Goal: Information Seeking & Learning: Learn about a topic

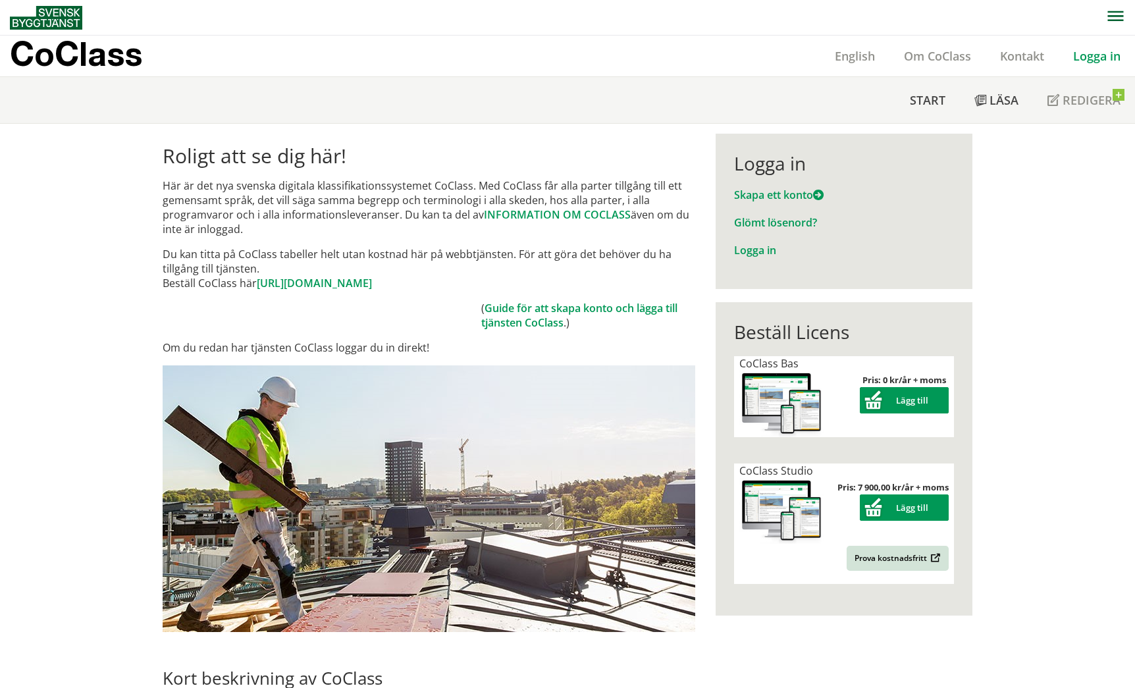
click at [1104, 52] on link "Logga in" at bounding box center [1096, 56] width 76 height 16
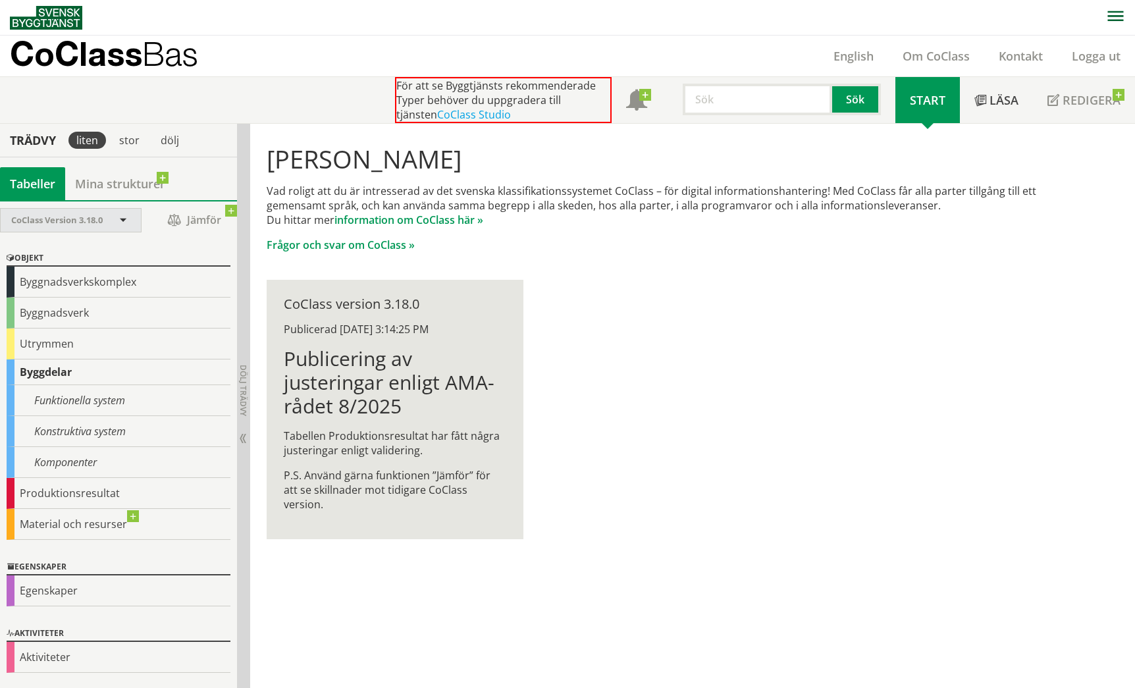
click at [127, 224] on span at bounding box center [123, 221] width 12 height 12
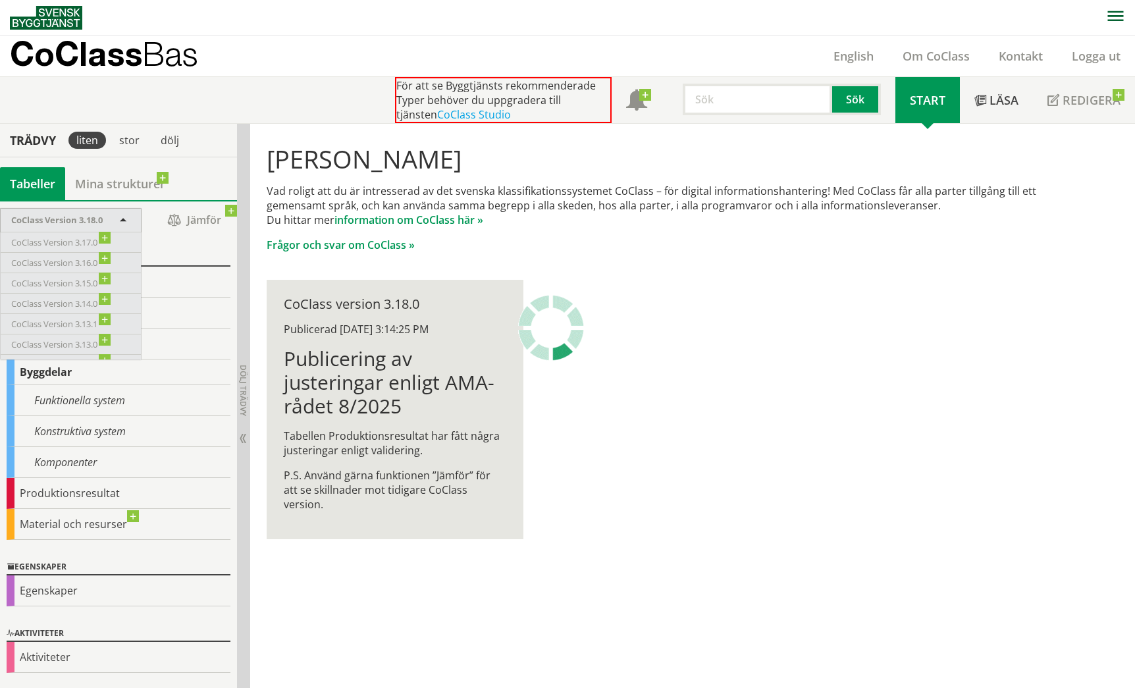
click at [129, 222] on div "CoClass Version 3.18.0" at bounding box center [71, 220] width 140 height 23
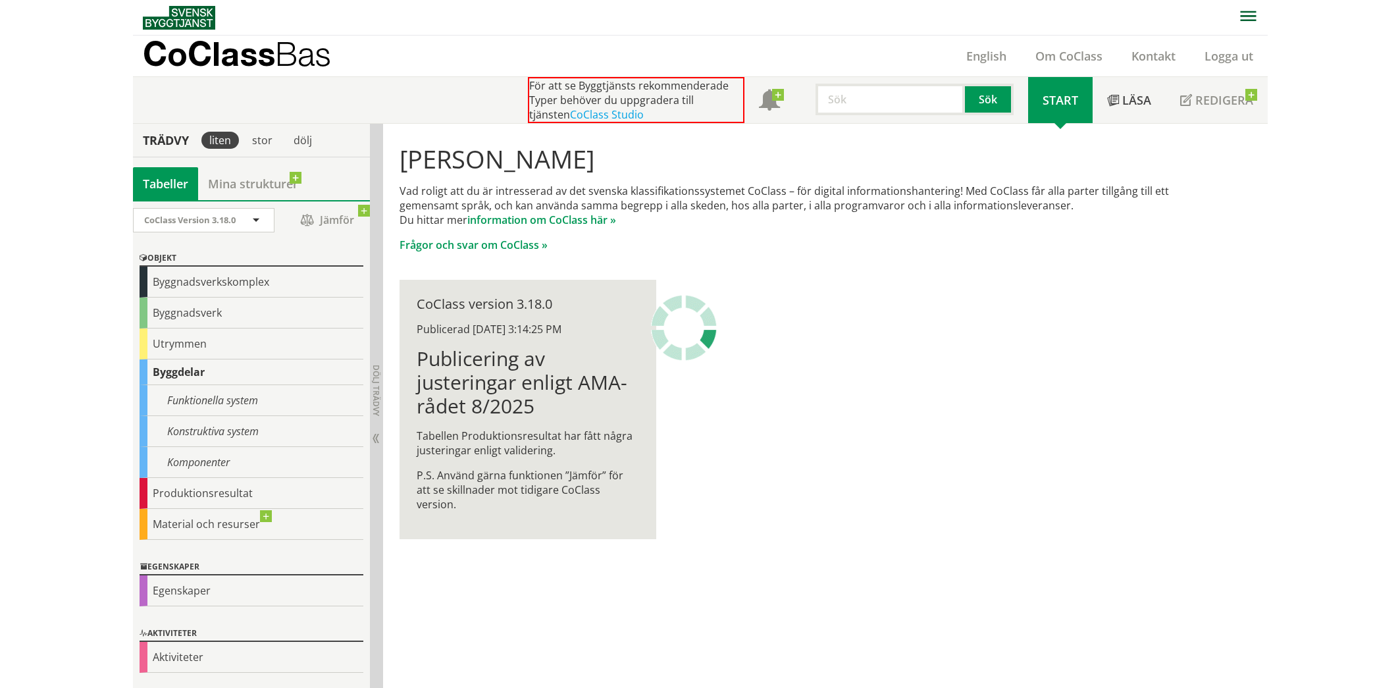
scroll to position [1, 0]
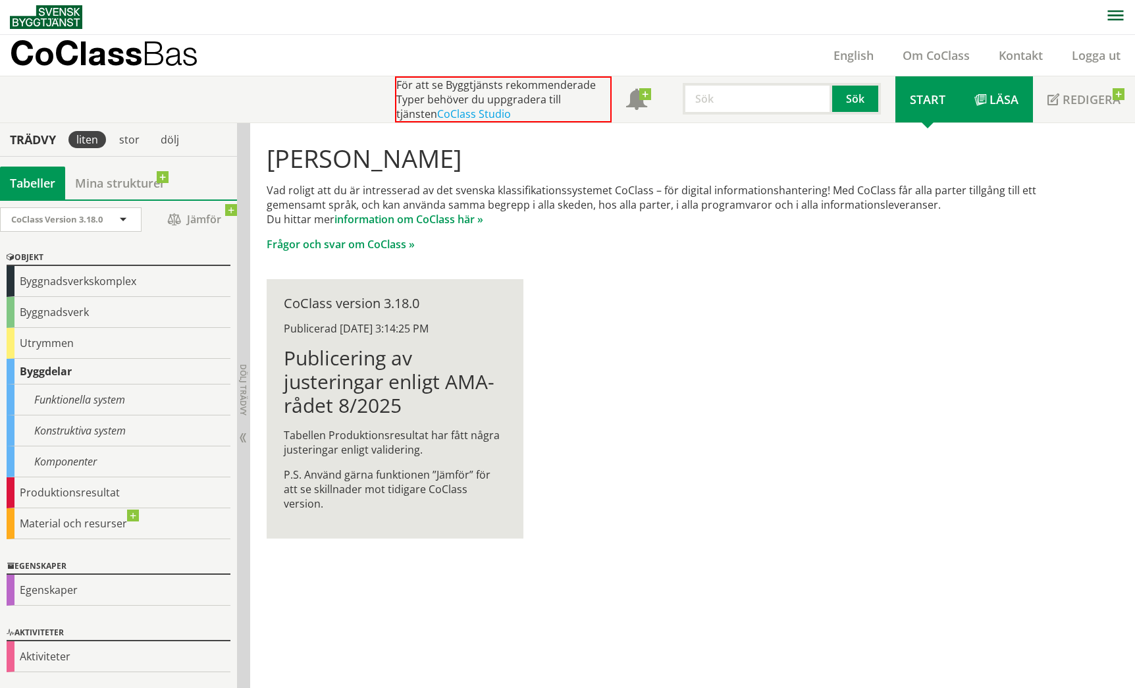
click at [988, 107] on link "Läsa" at bounding box center [996, 99] width 73 height 46
click at [930, 101] on span "Start" at bounding box center [928, 99] width 36 height 16
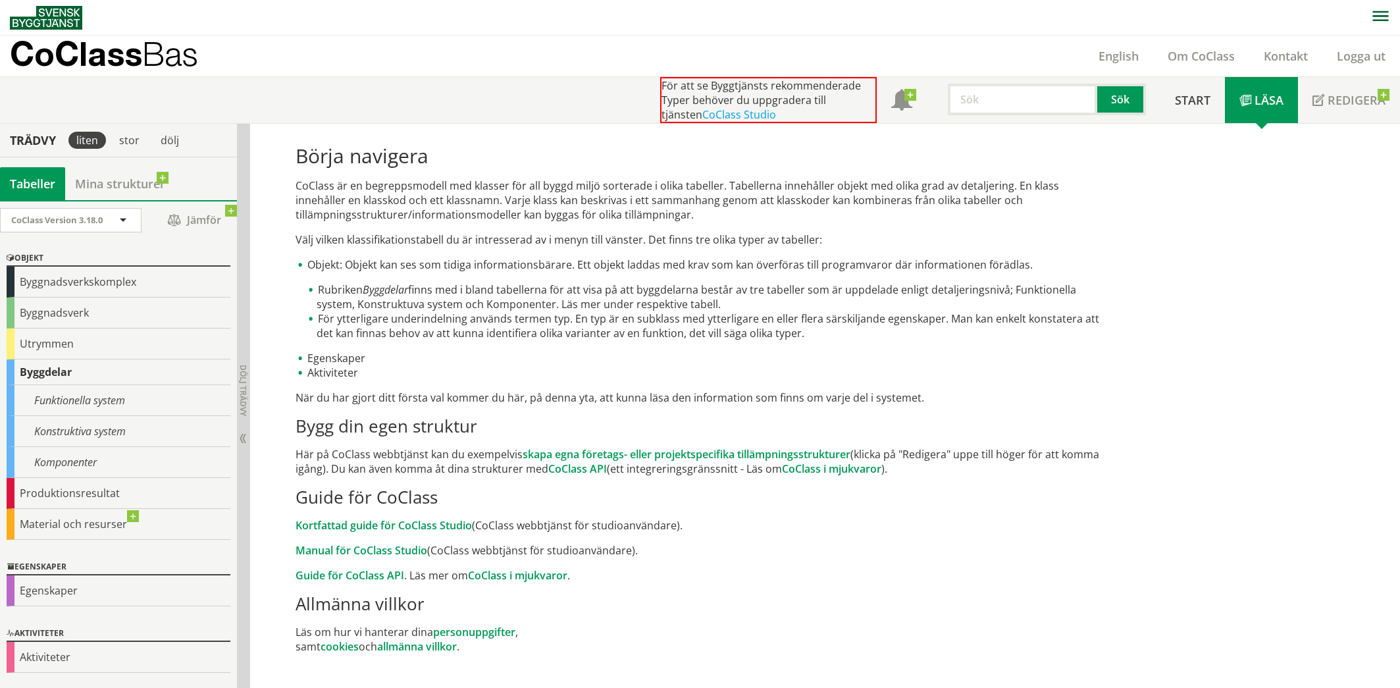
scroll to position [1, 0]
click at [128, 140] on div "stor" at bounding box center [129, 139] width 36 height 17
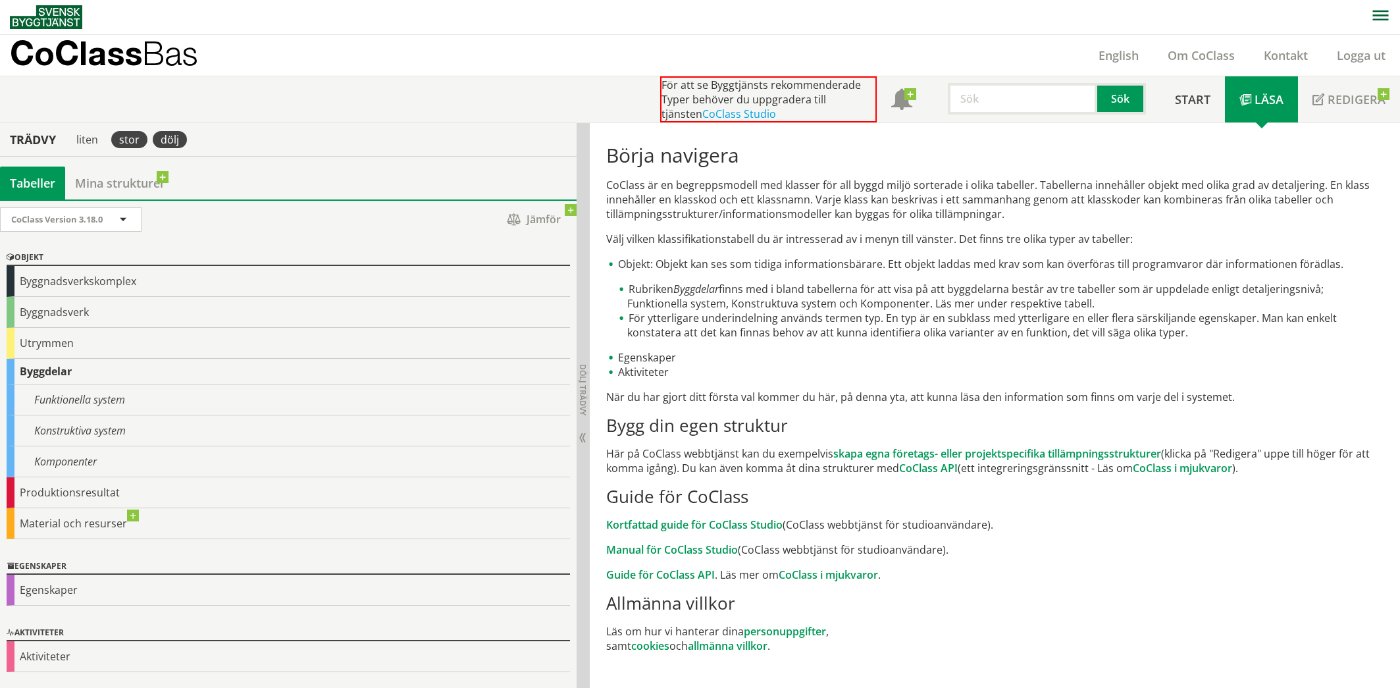
click at [168, 141] on div "dölj" at bounding box center [170, 139] width 34 height 17
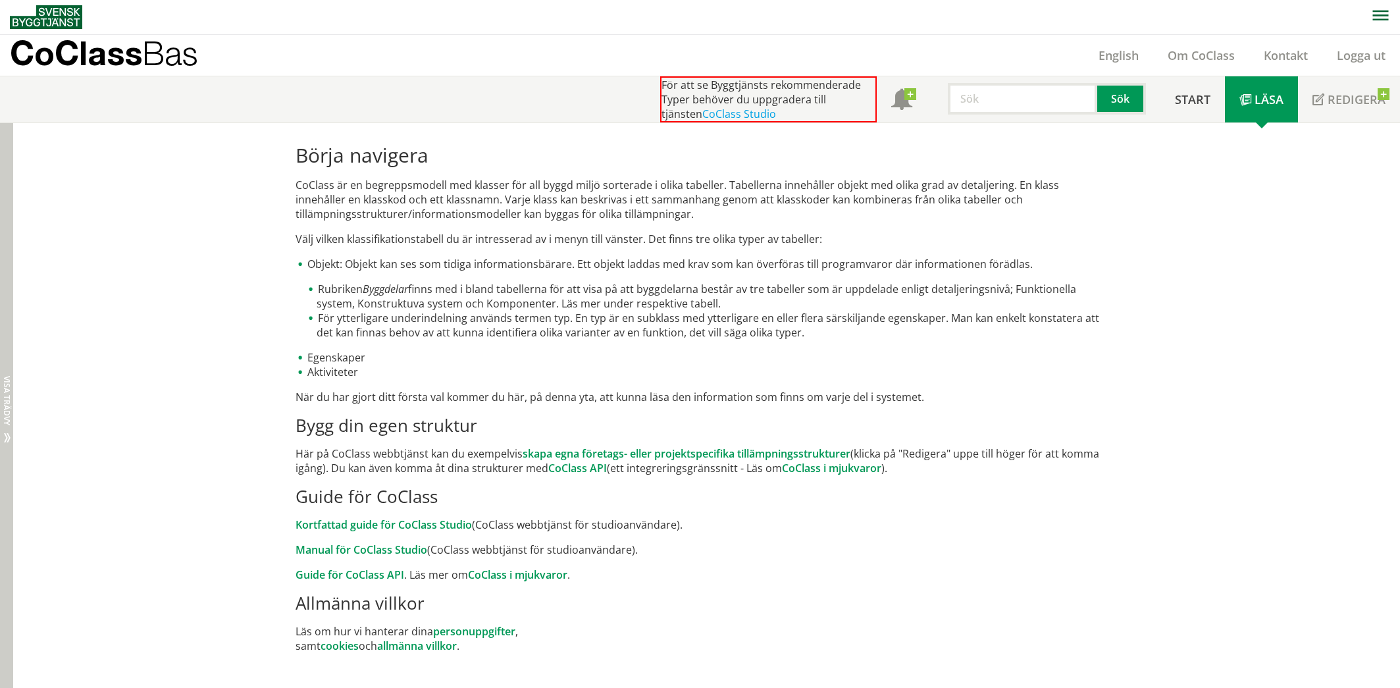
click at [5, 403] on span "Visa trädvy" at bounding box center [7, 400] width 8 height 49
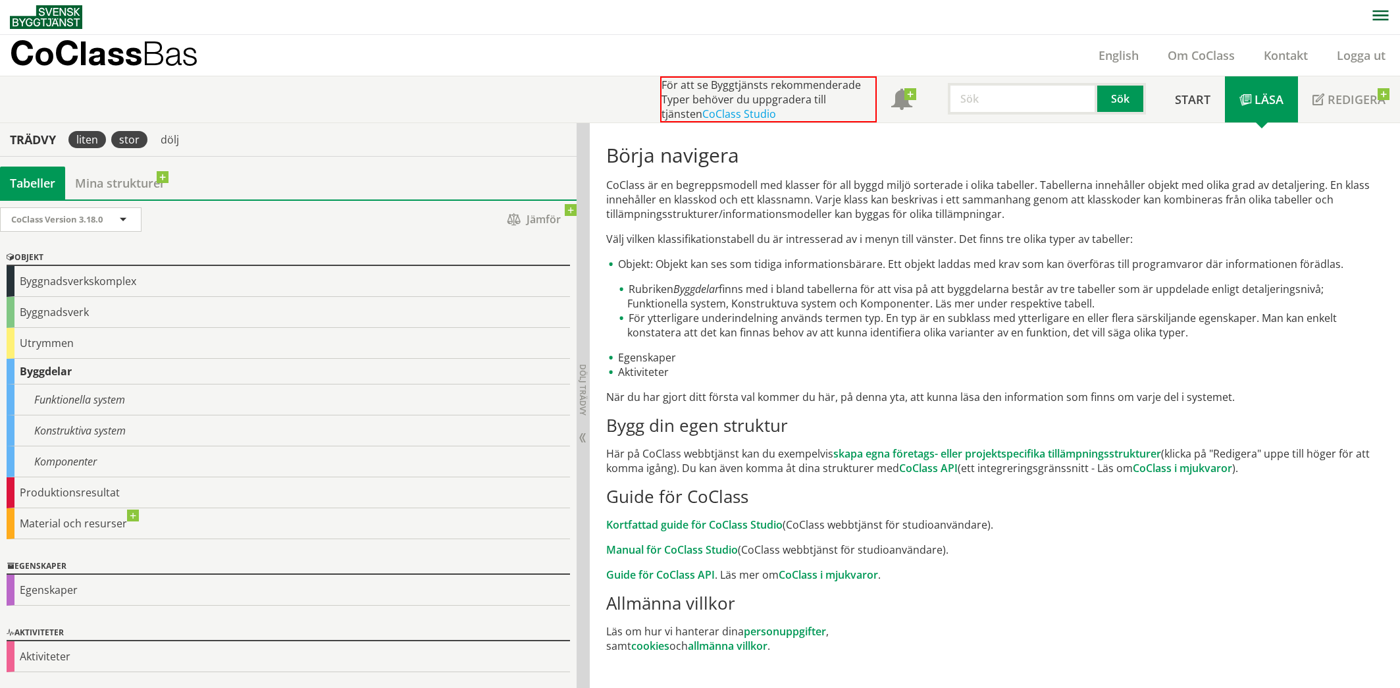
click at [82, 143] on div "liten" at bounding box center [87, 139] width 38 height 17
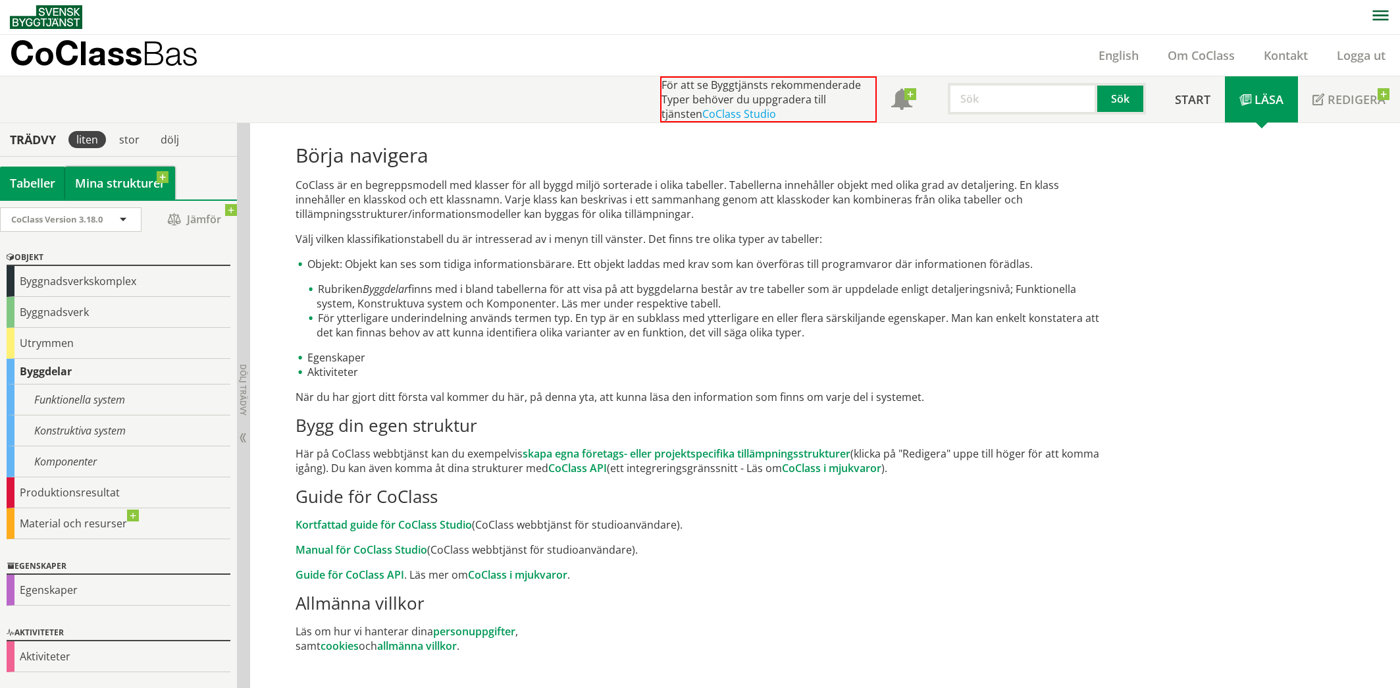
click at [94, 185] on link "Mina strukturer" at bounding box center [120, 183] width 110 height 33
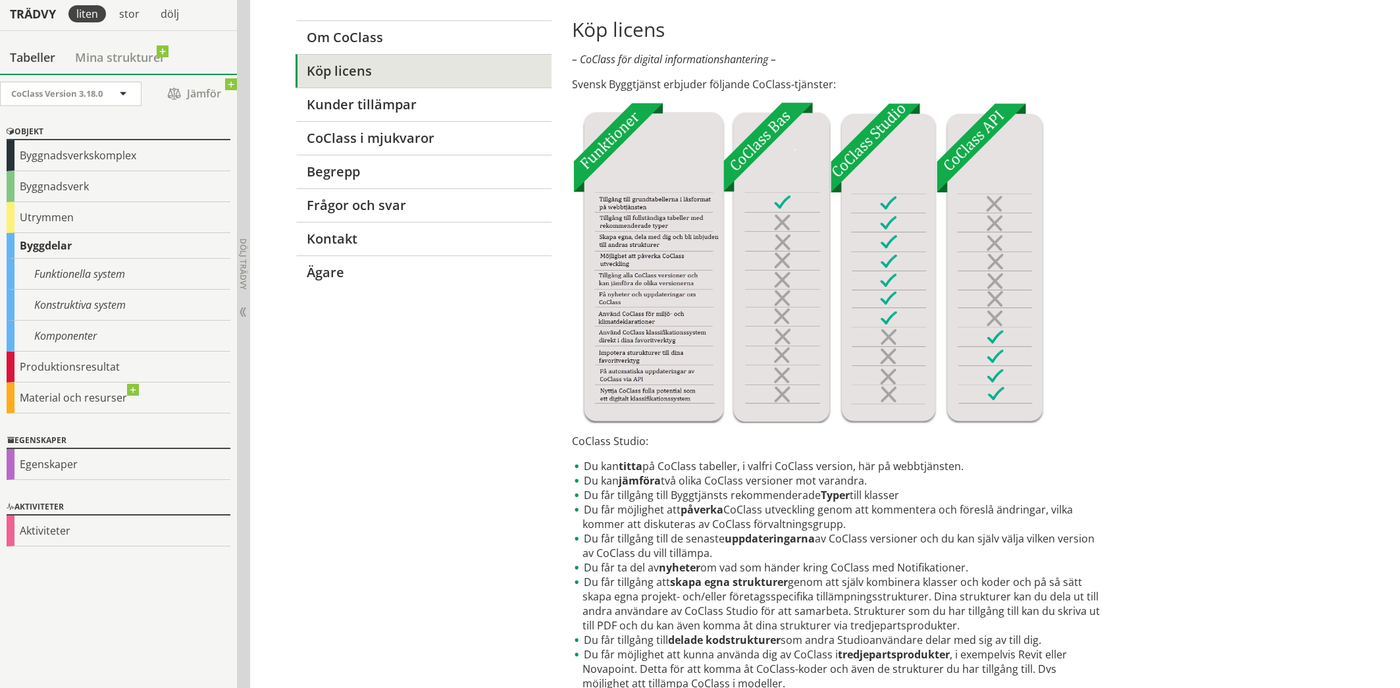
scroll to position [92, 0]
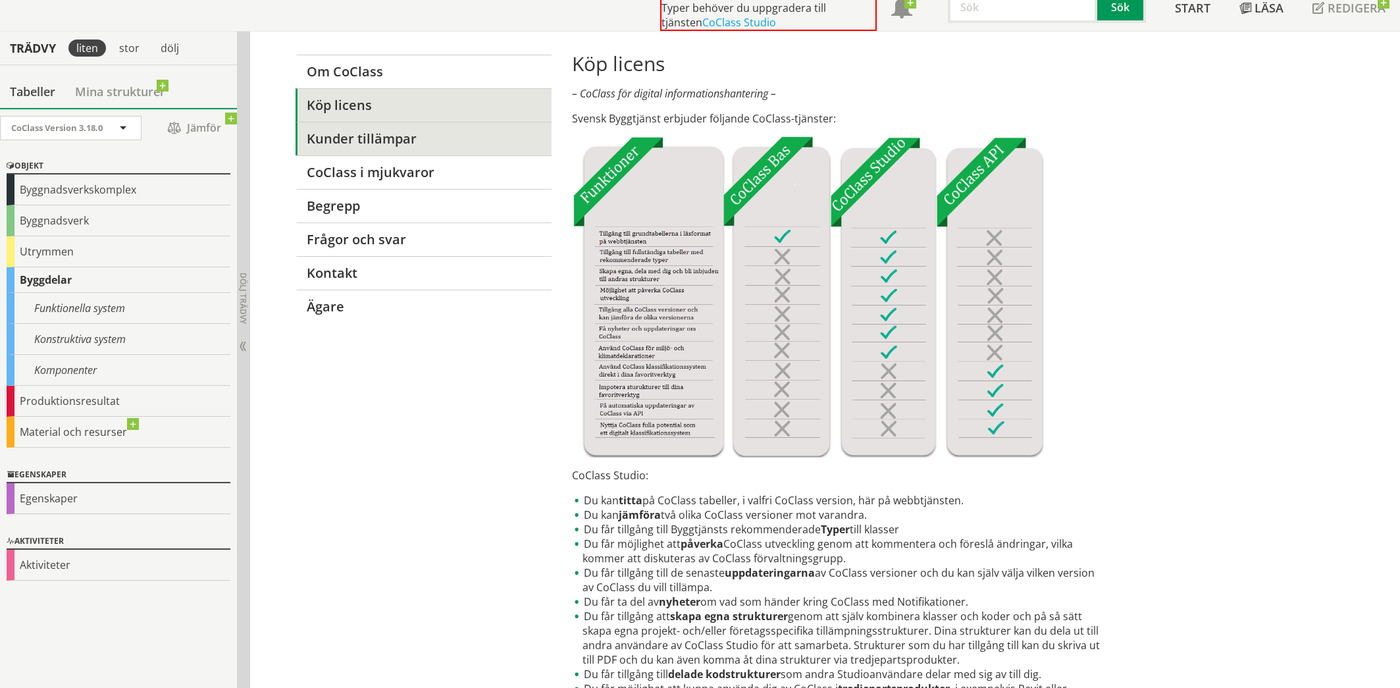
click at [342, 141] on link "Kunder tillämpar" at bounding box center [423, 139] width 256 height 34
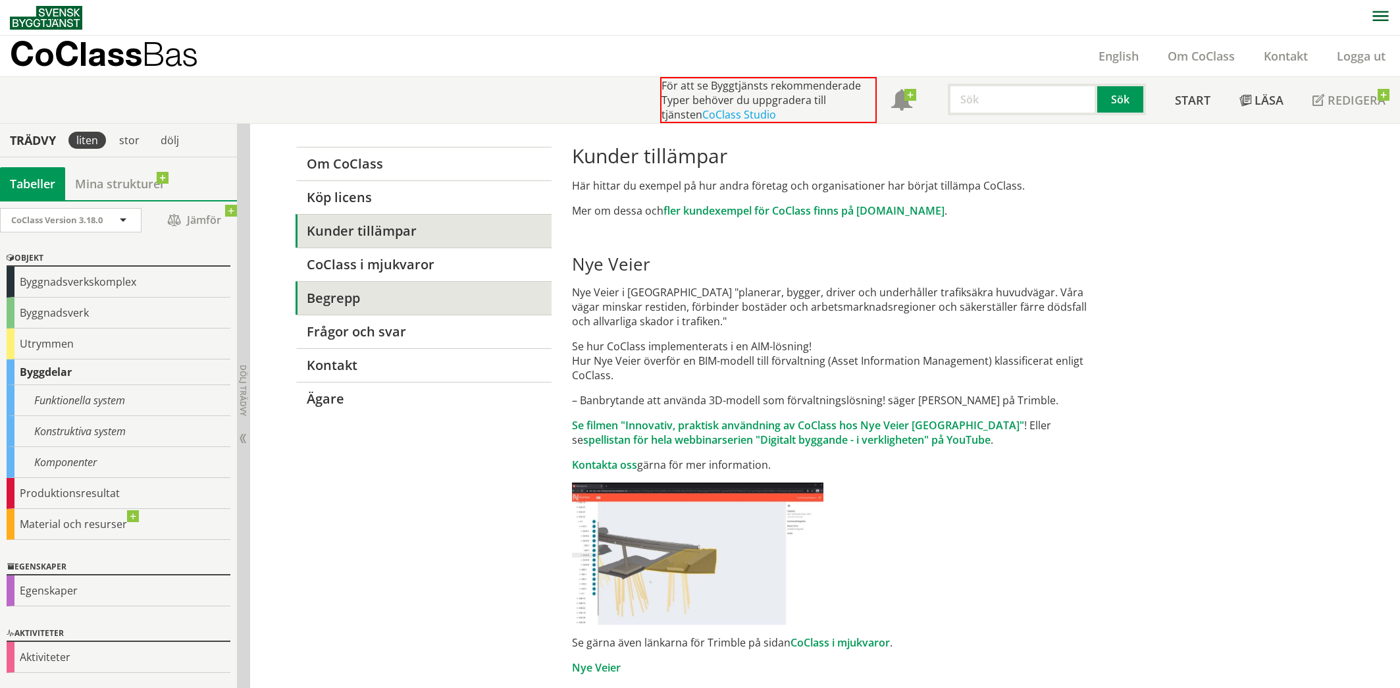
click at [330, 300] on link "Begrepp" at bounding box center [423, 298] width 256 height 34
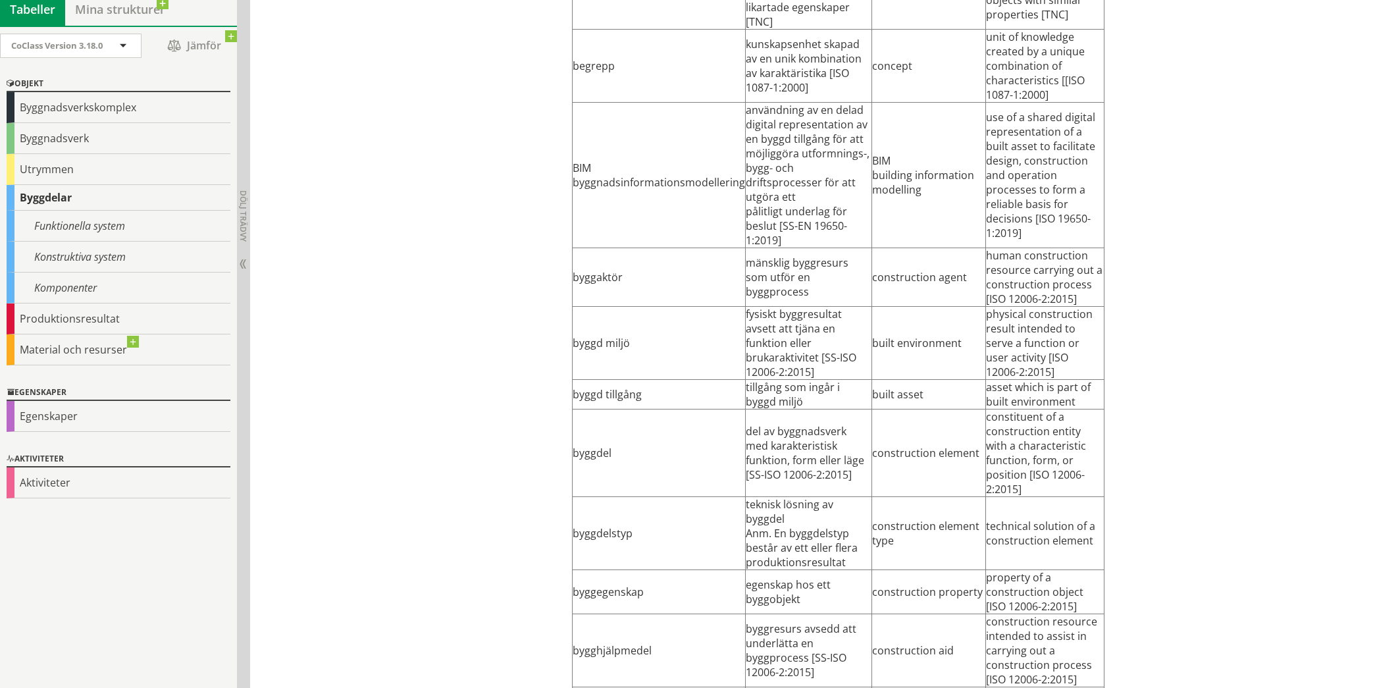
scroll to position [492, 0]
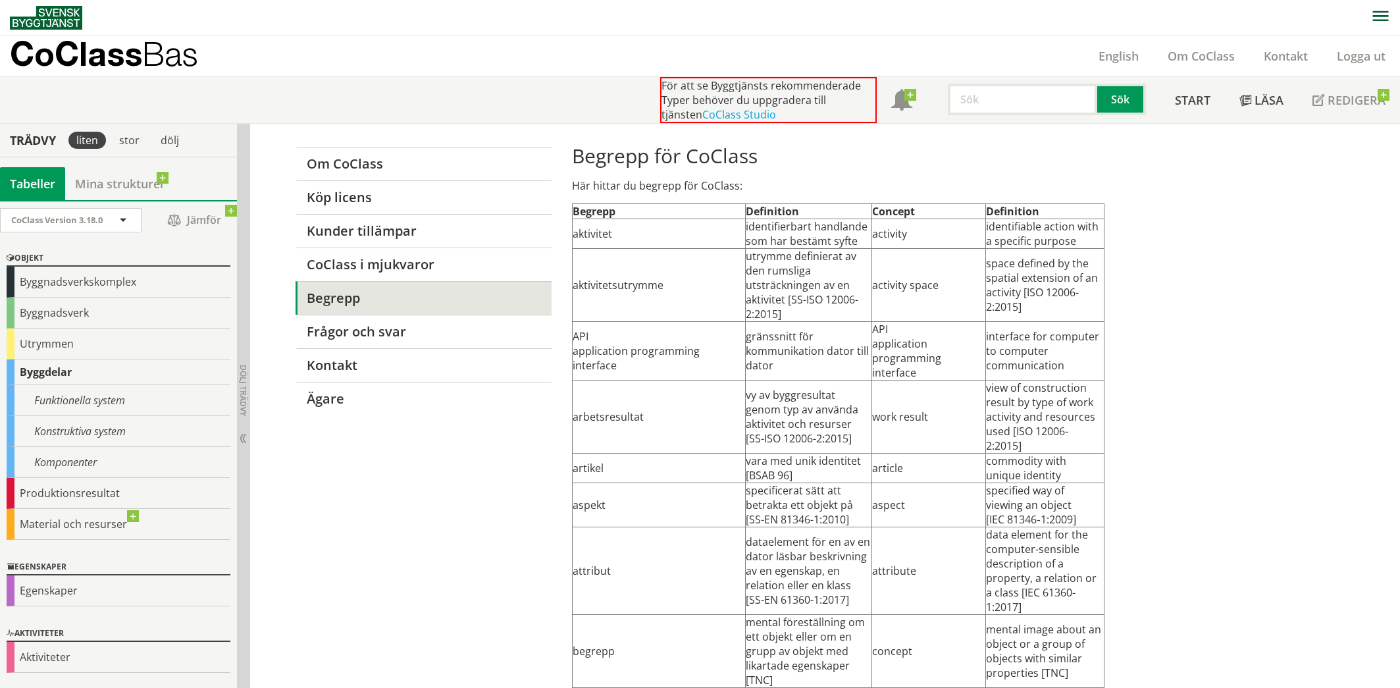
scroll to position [124, 0]
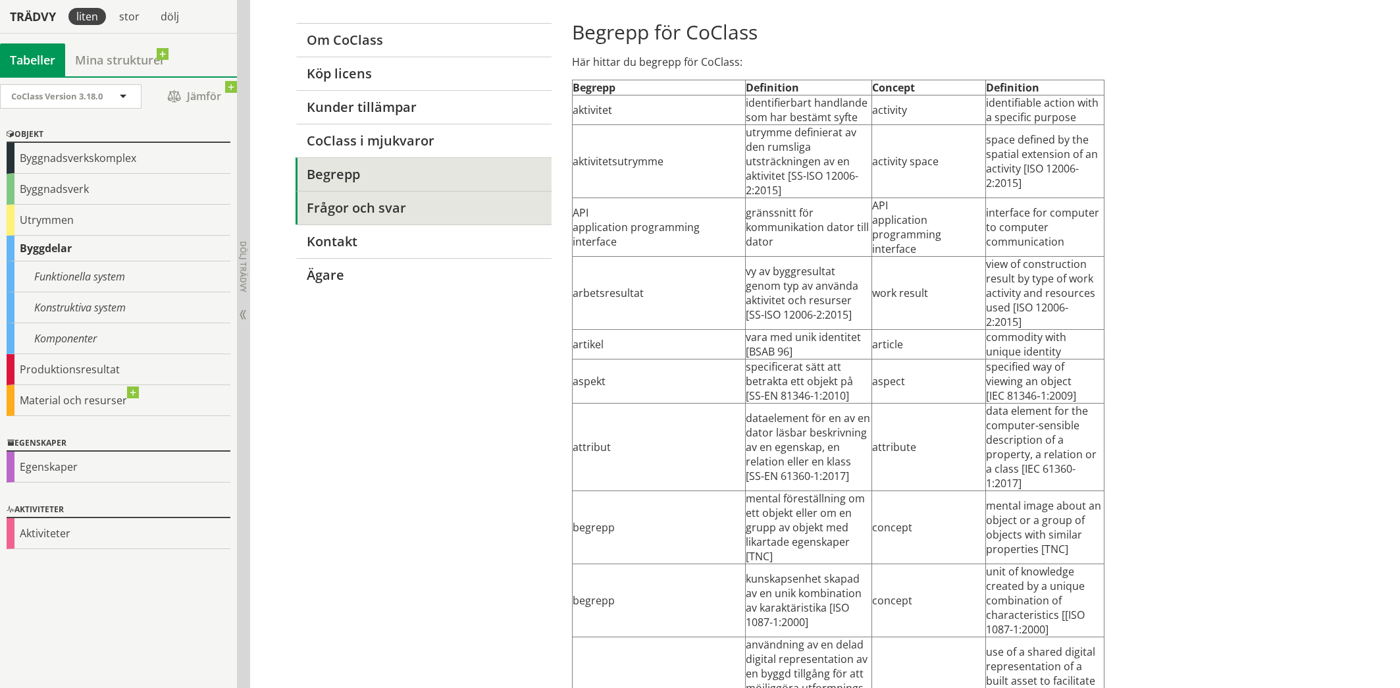
click at [368, 209] on link "Frågor och svar" at bounding box center [423, 208] width 256 height 34
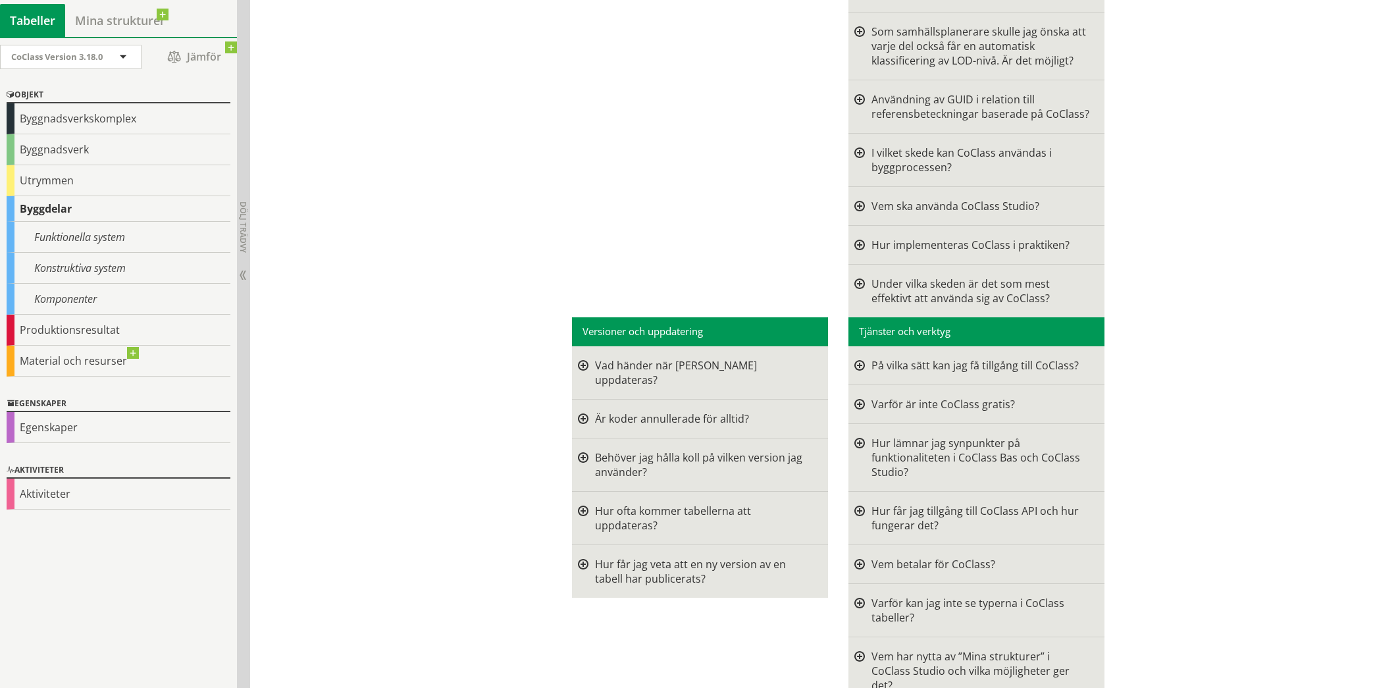
scroll to position [1383, 0]
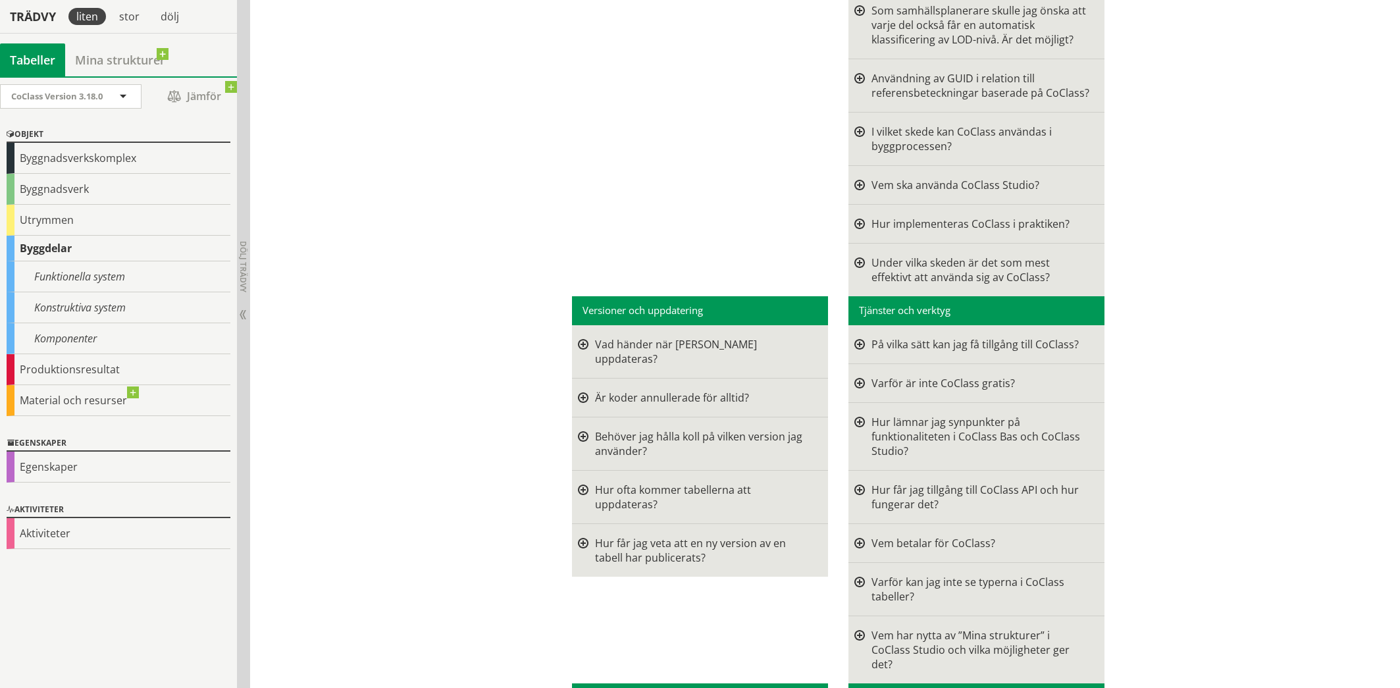
click at [854, 376] on div at bounding box center [859, 383] width 11 height 14
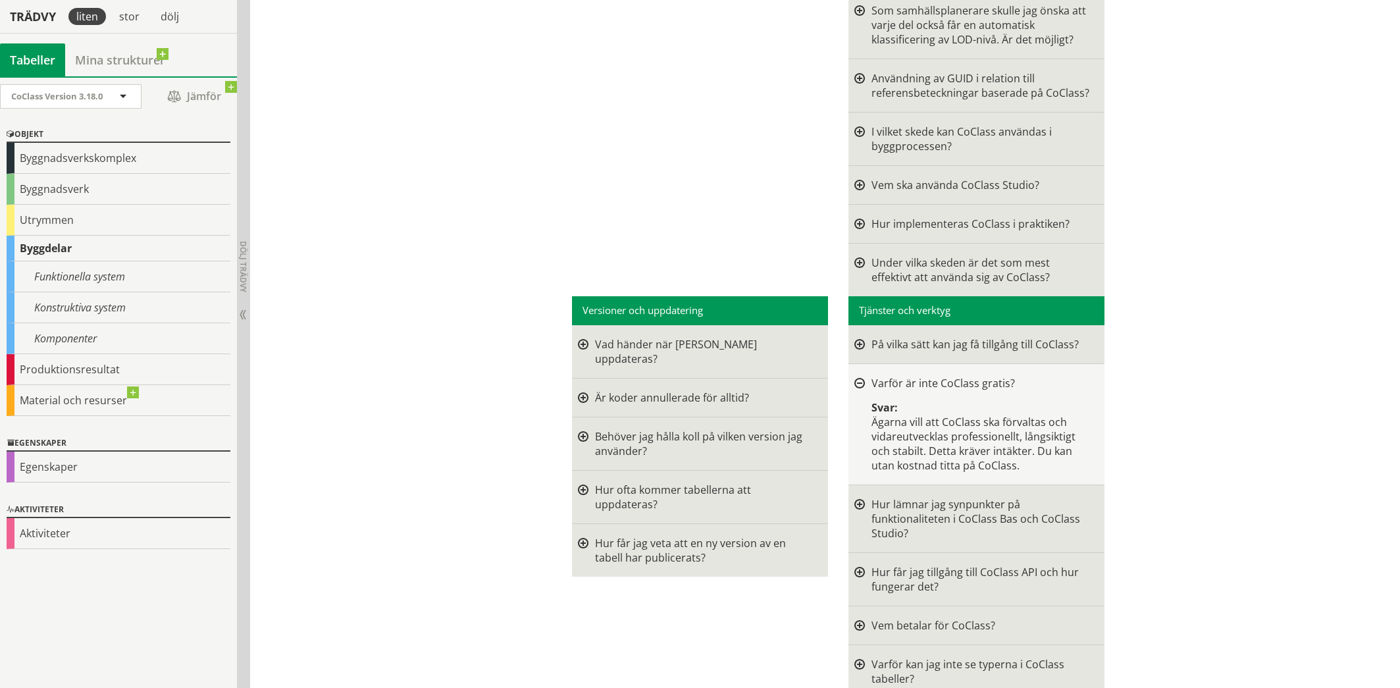
click at [854, 378] on div at bounding box center [859, 383] width 11 height 11
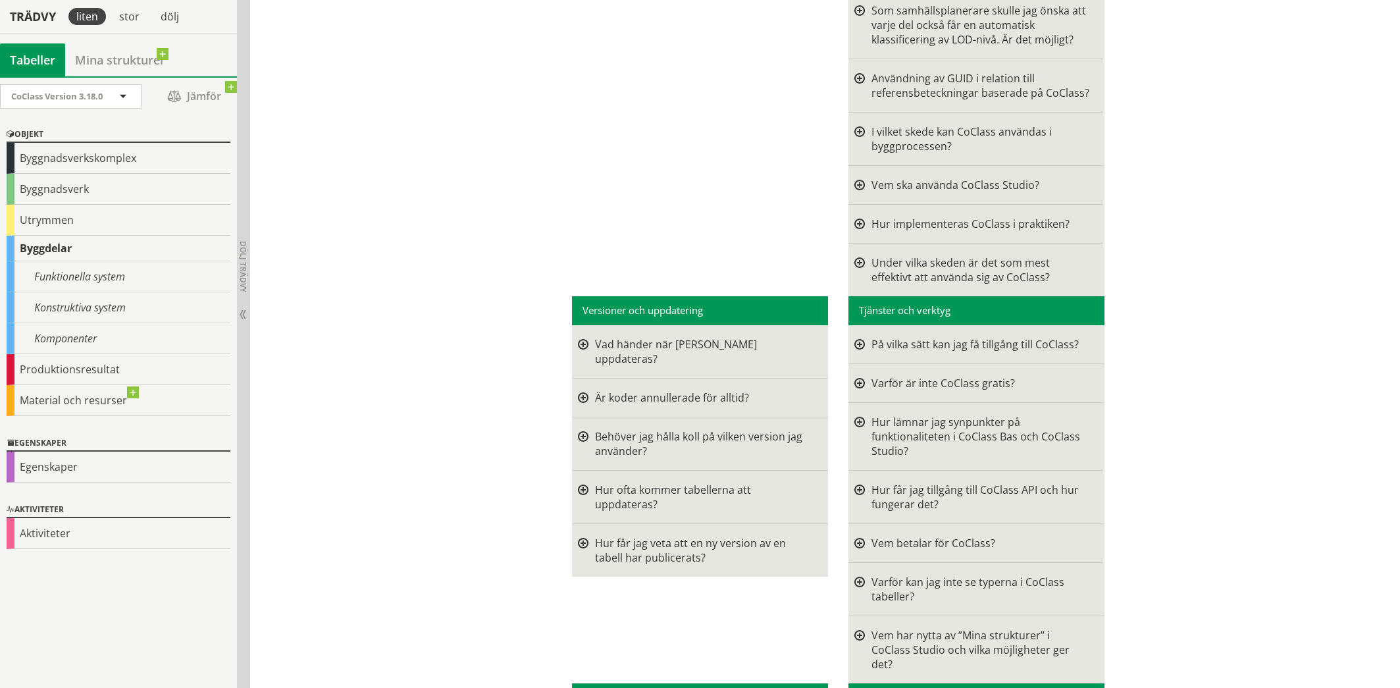
click at [856, 482] on div at bounding box center [859, 496] width 11 height 29
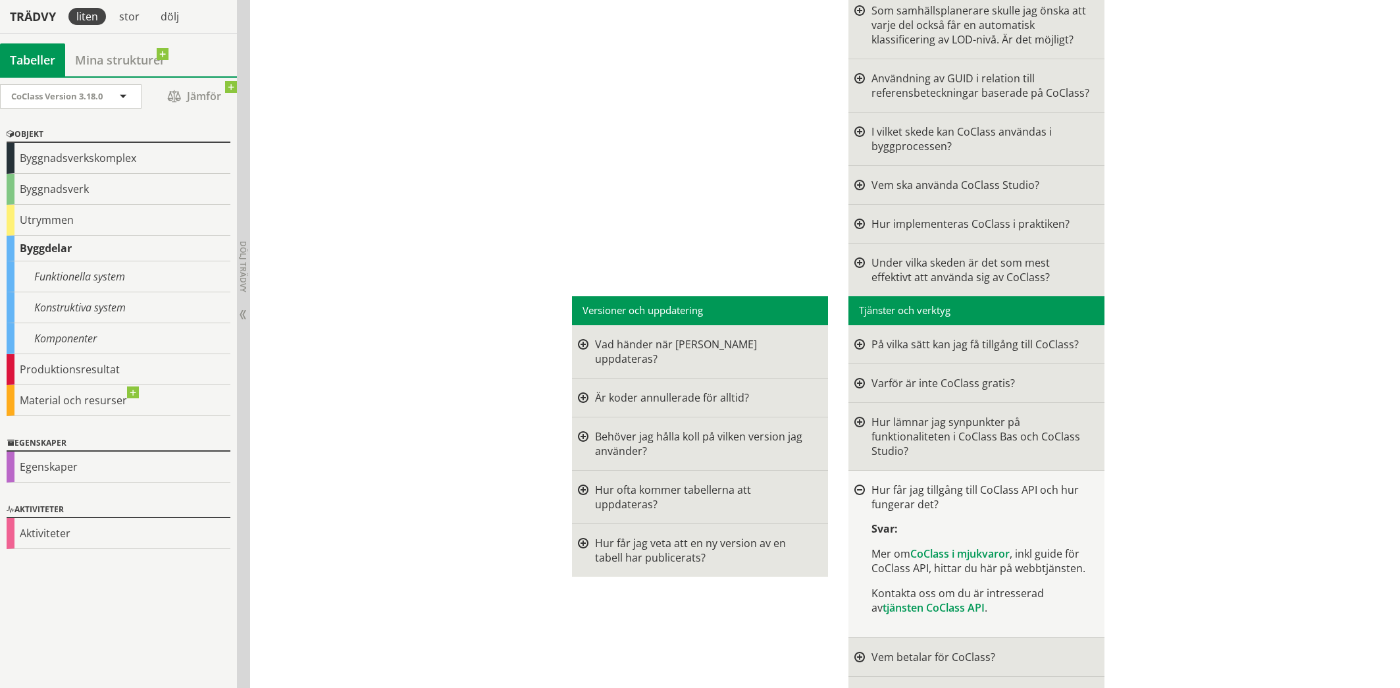
click at [857, 485] on div at bounding box center [859, 490] width 11 height 11
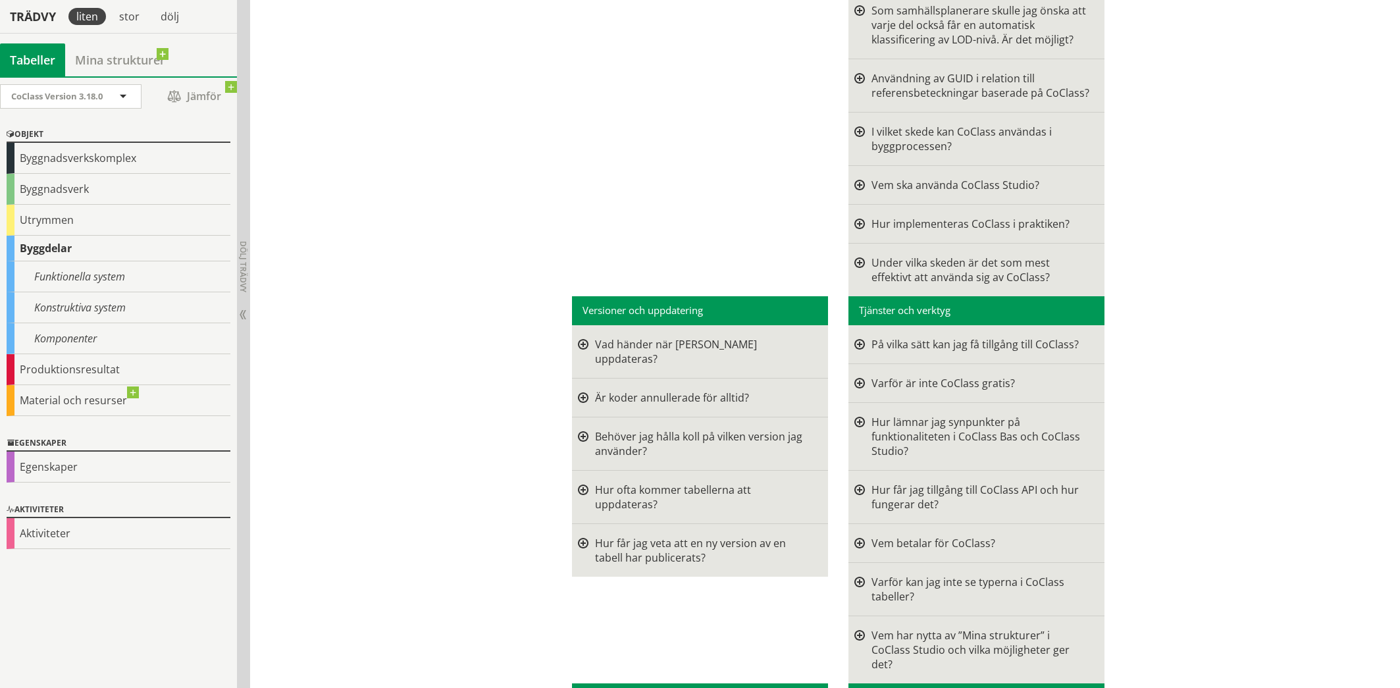
click at [854, 575] on div at bounding box center [859, 589] width 11 height 29
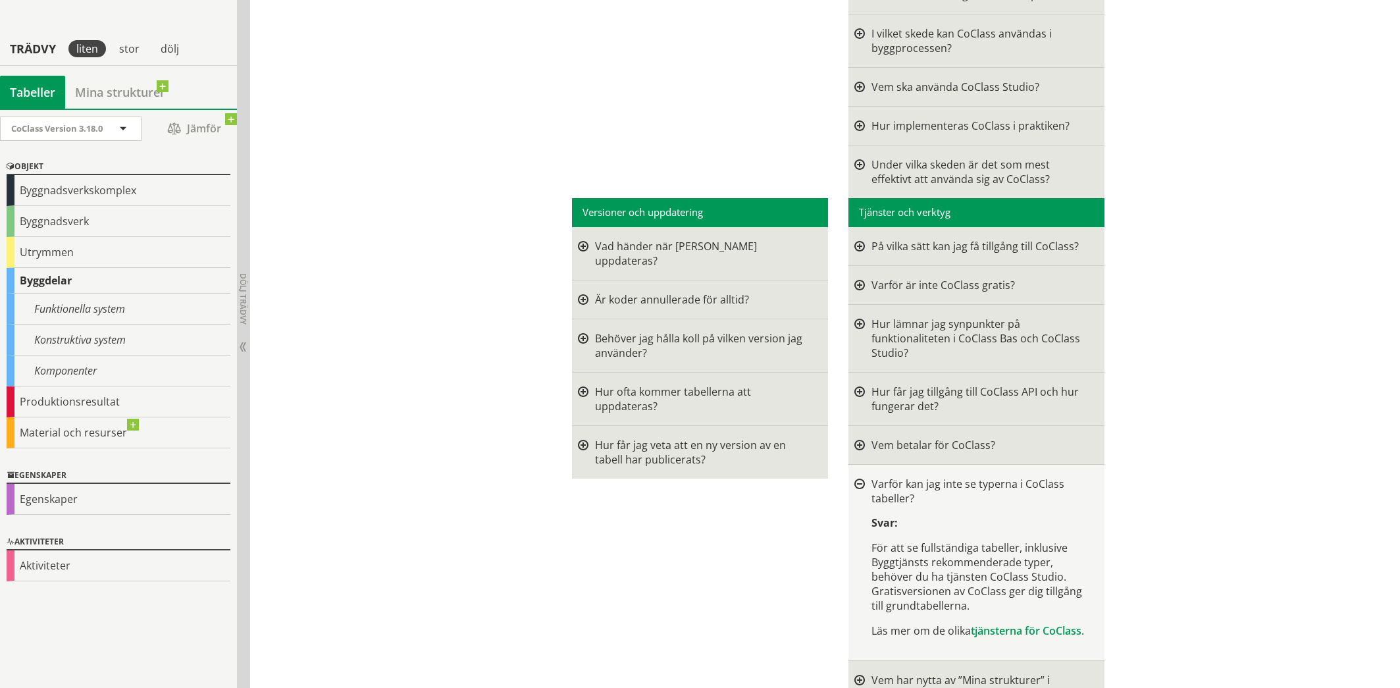
scroll to position [1514, 0]
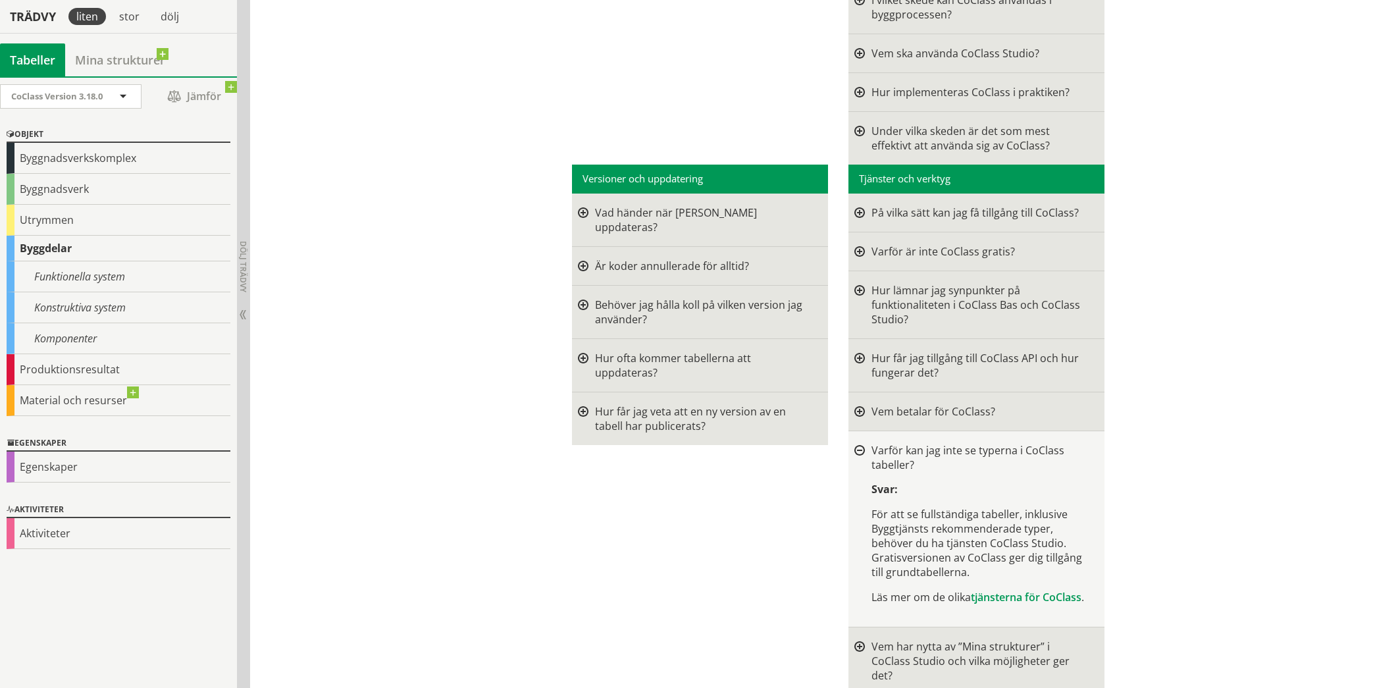
click at [856, 446] on div at bounding box center [859, 451] width 11 height 11
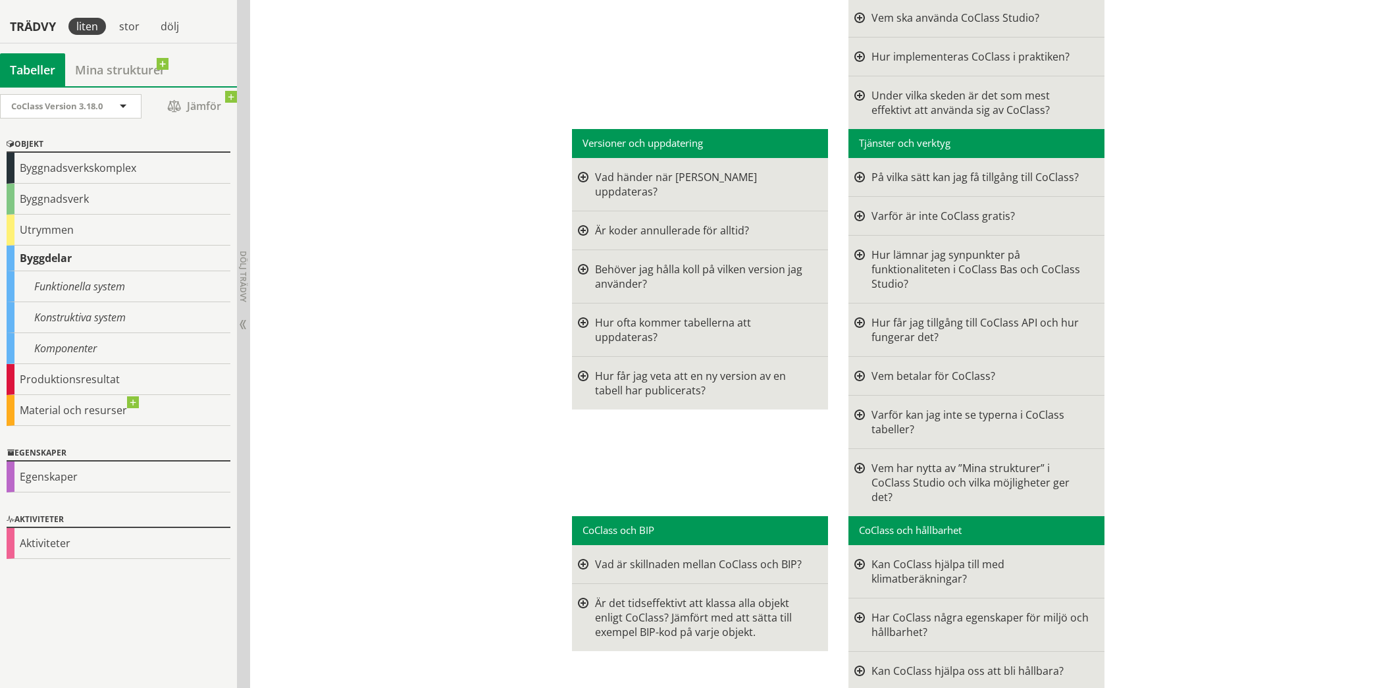
scroll to position [1580, 0]
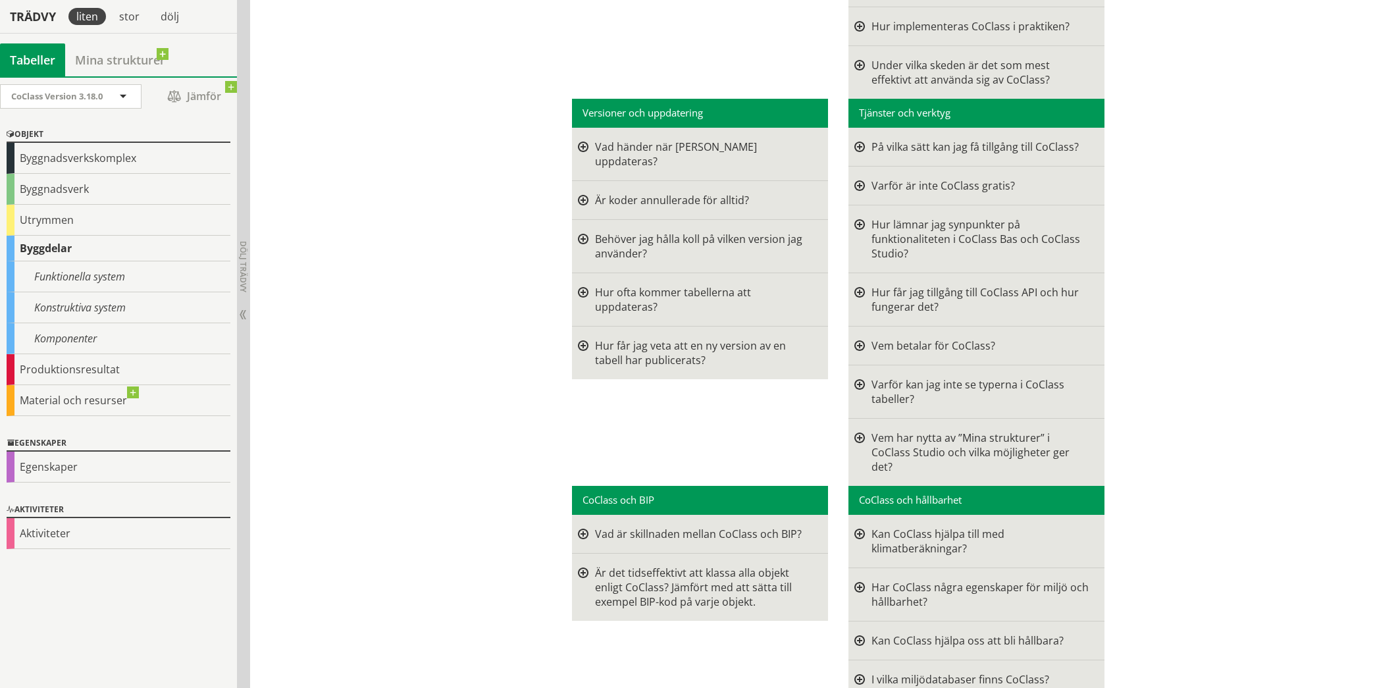
click at [582, 526] on div at bounding box center [583, 533] width 11 height 14
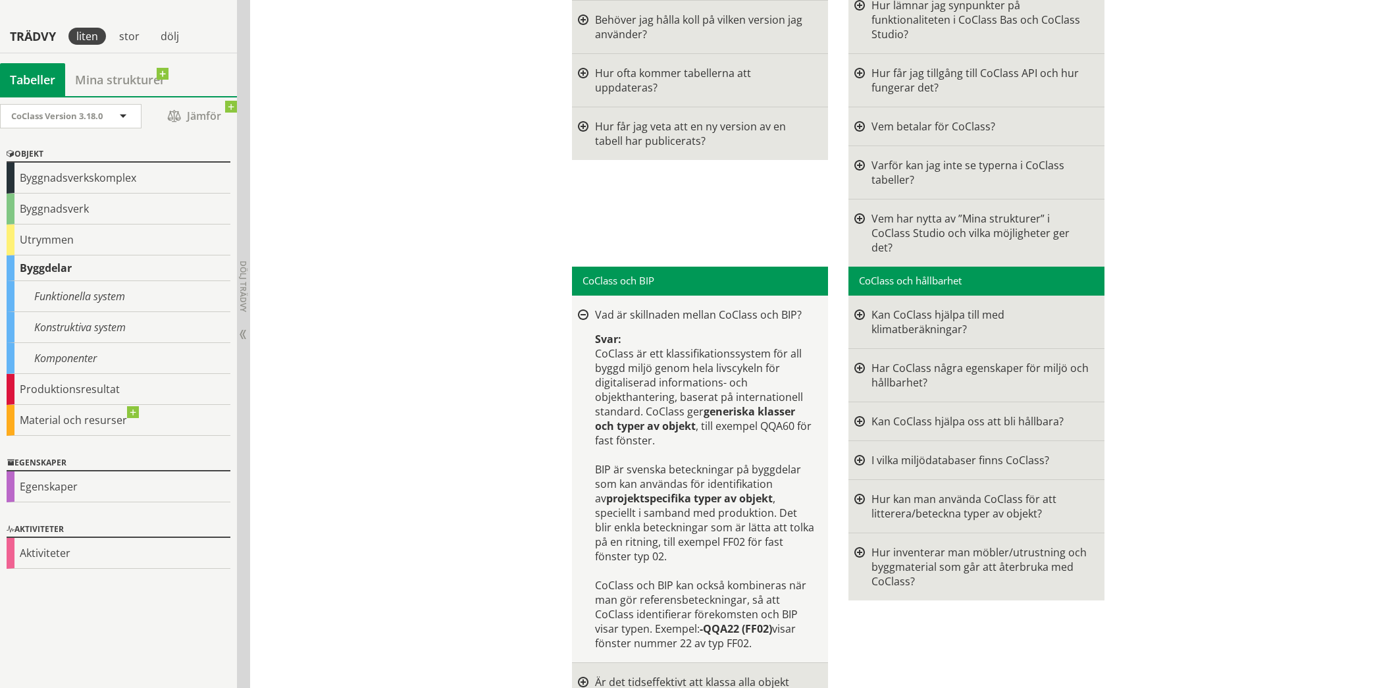
scroll to position [1820, 0]
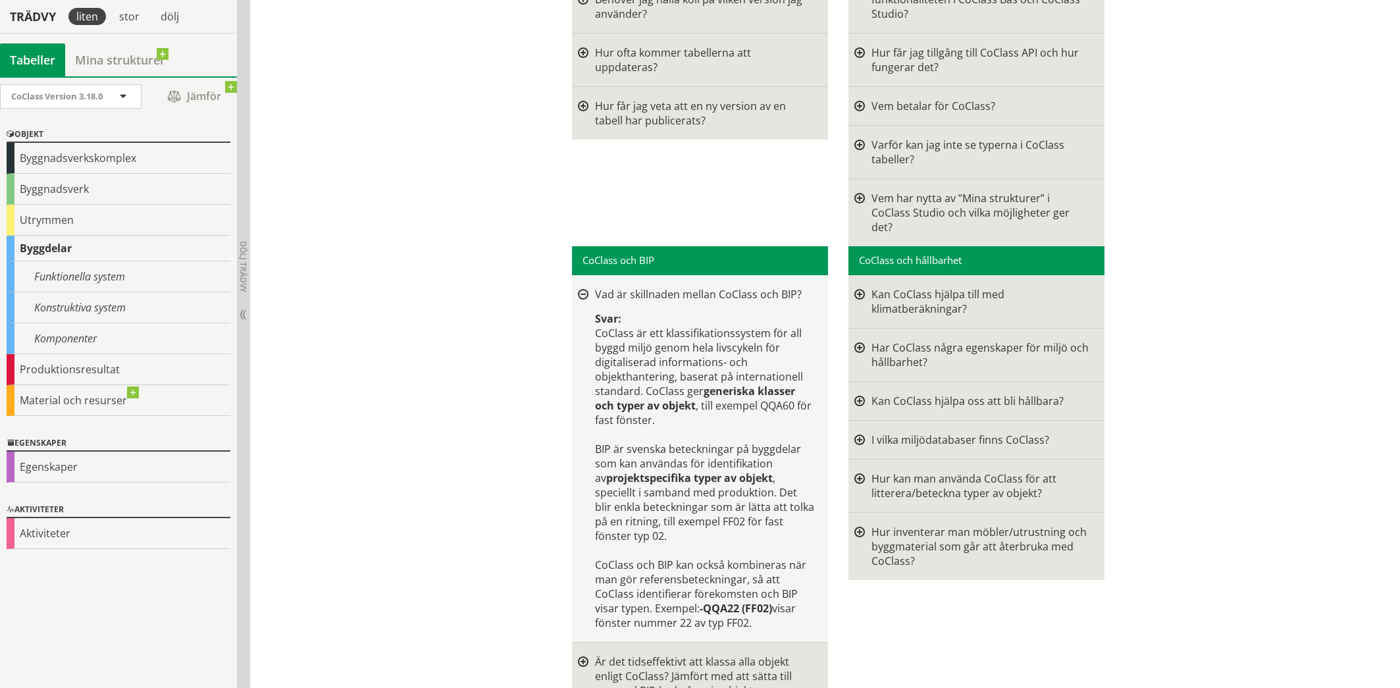
click at [578, 290] on div at bounding box center [583, 295] width 11 height 11
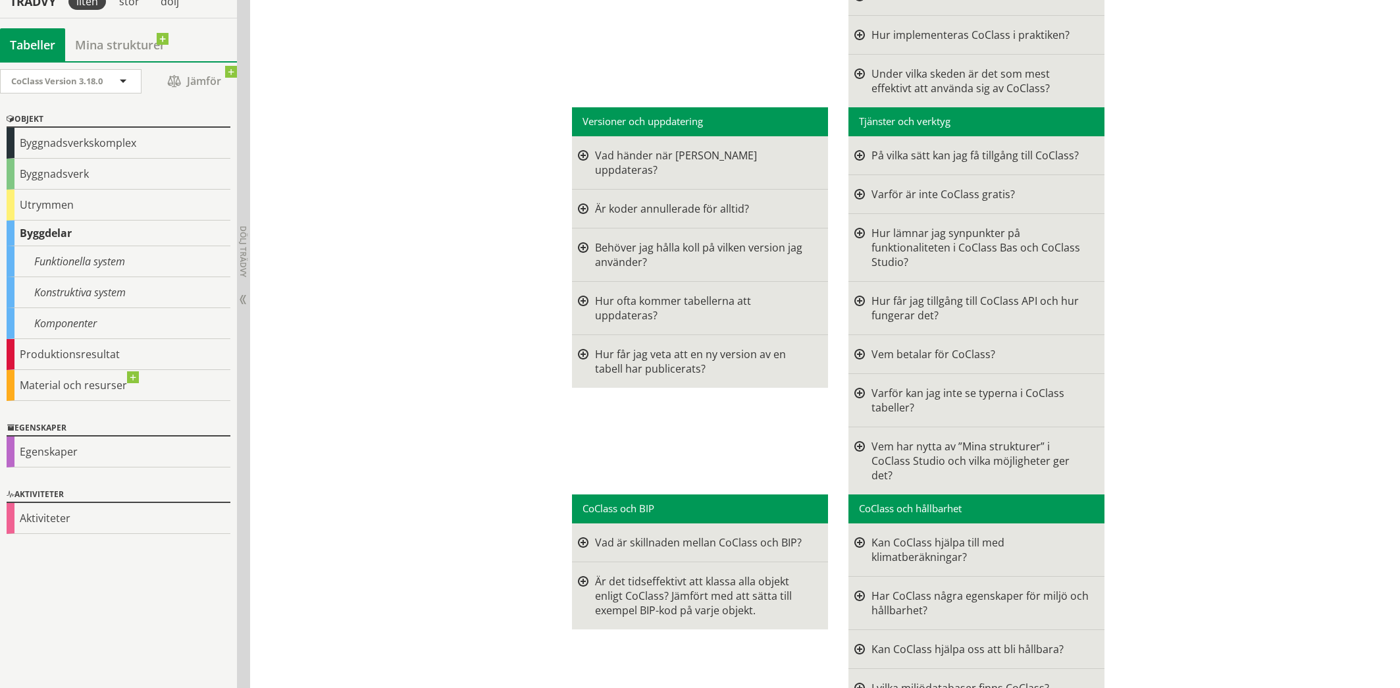
scroll to position [1556, 0]
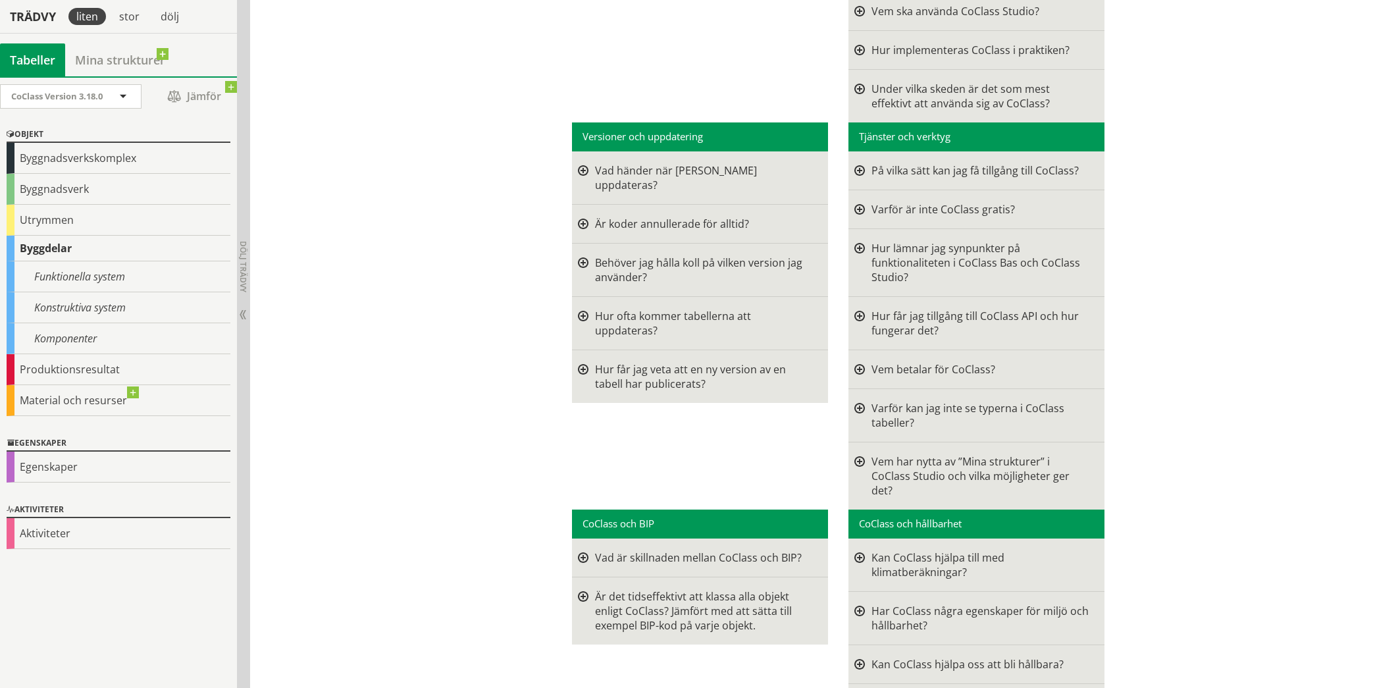
click at [857, 163] on div at bounding box center [859, 170] width 11 height 14
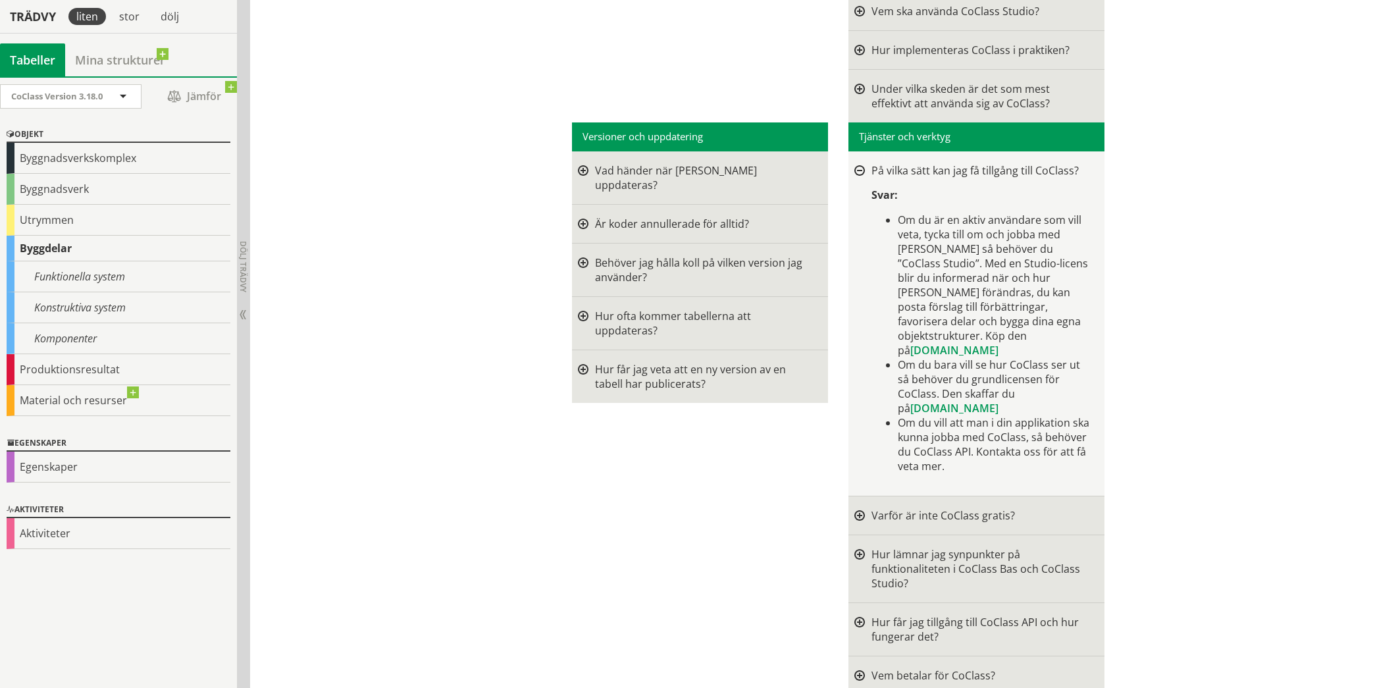
click at [857, 166] on div at bounding box center [859, 171] width 11 height 11
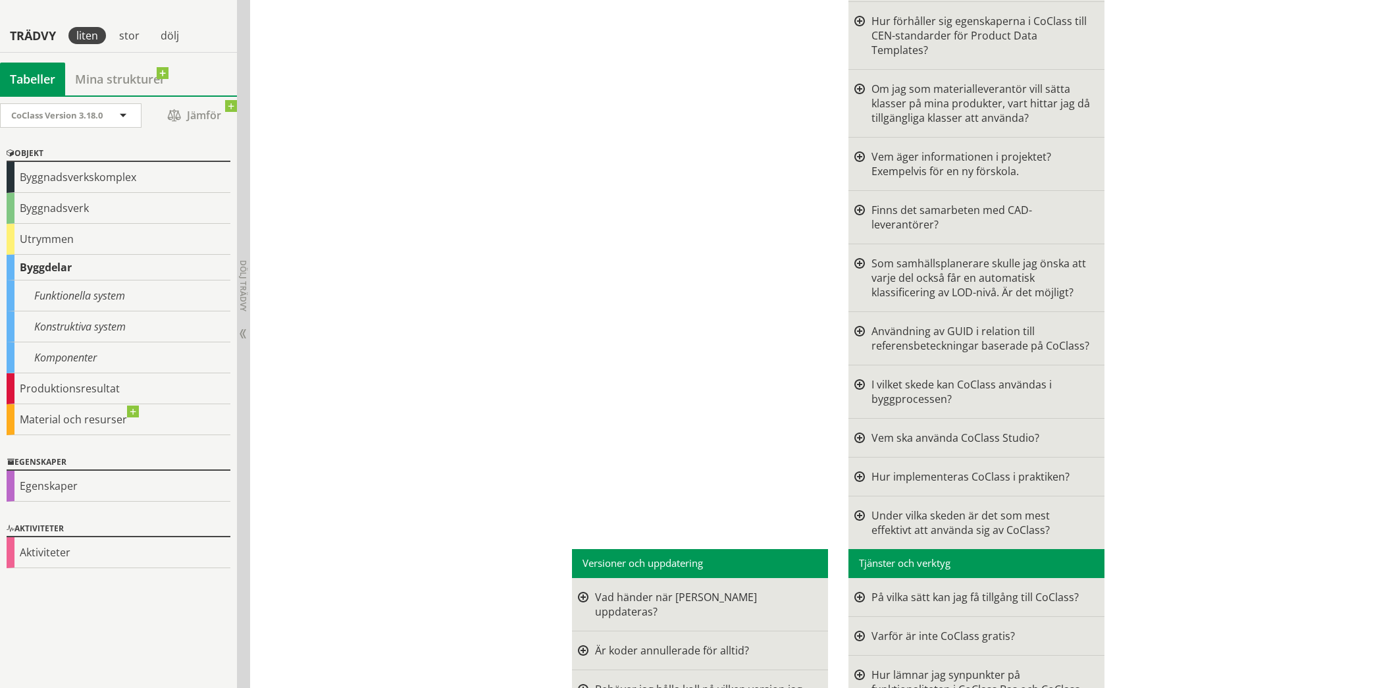
scroll to position [1096, 0]
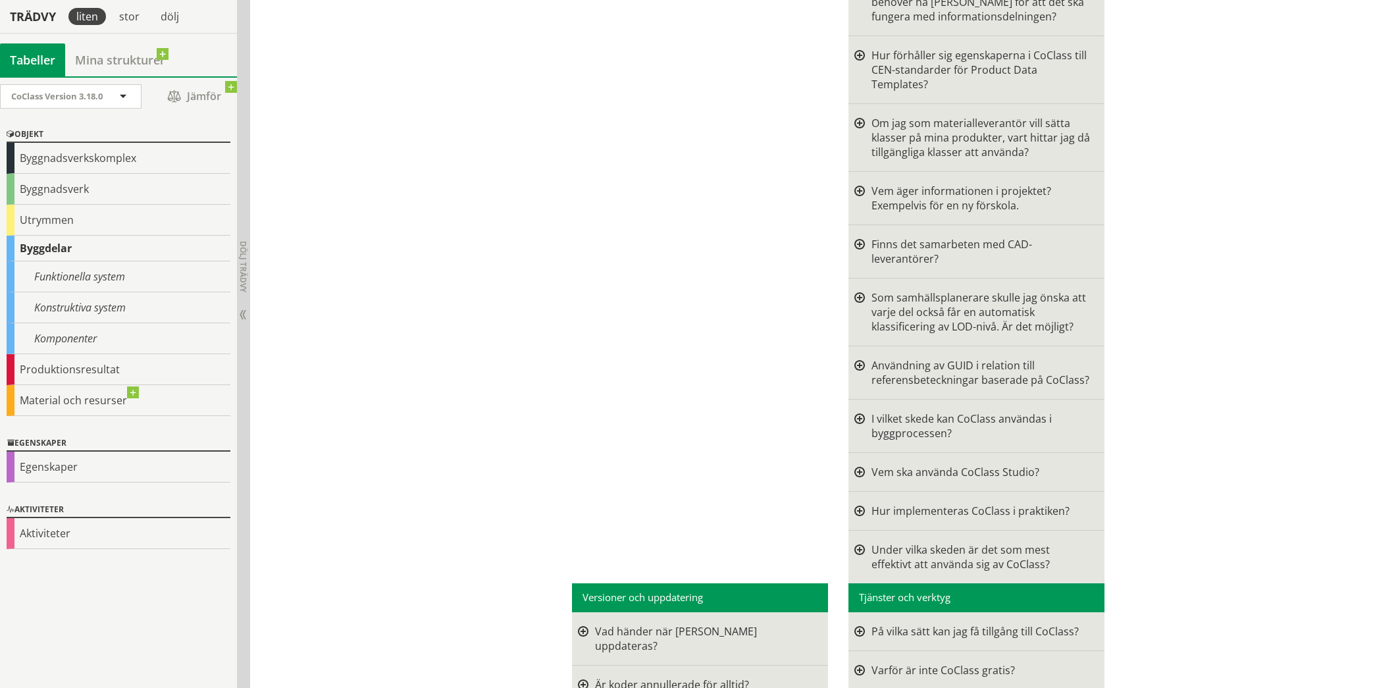
click at [854, 503] on div at bounding box center [859, 510] width 11 height 14
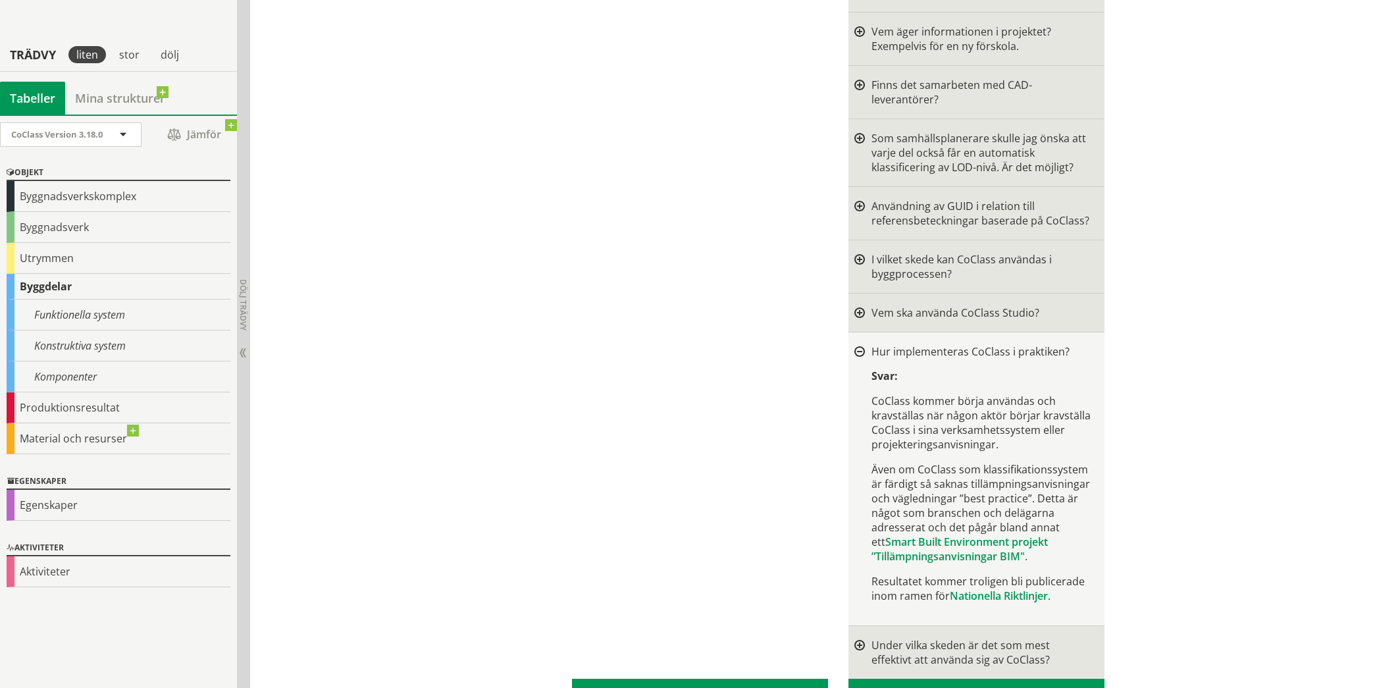
scroll to position [1293, 0]
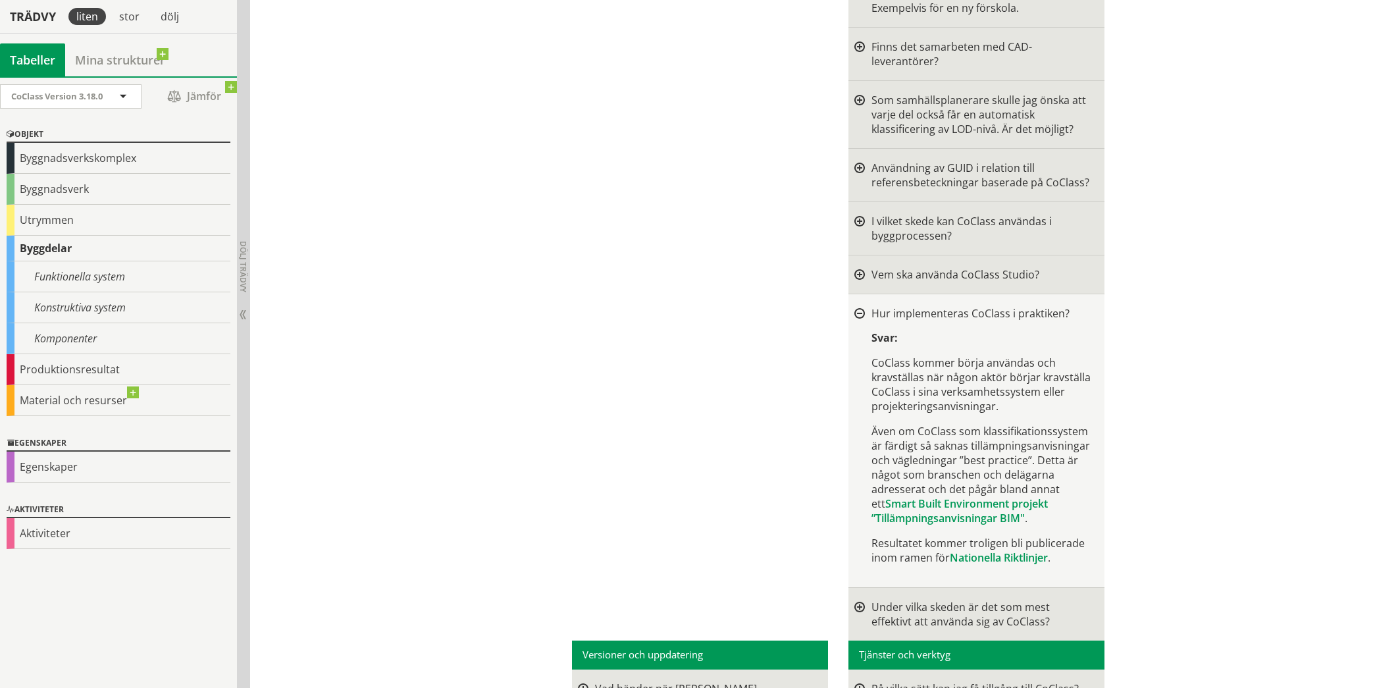
click at [854, 309] on div at bounding box center [859, 314] width 11 height 11
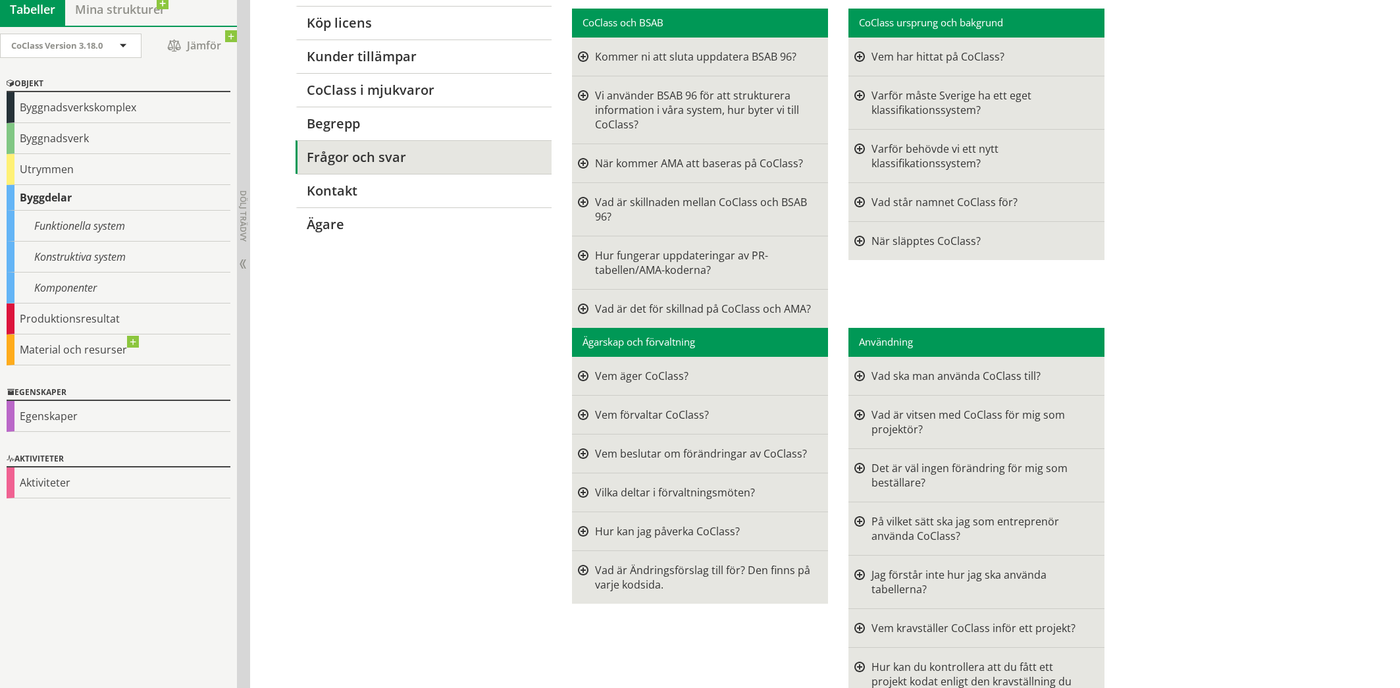
scroll to position [0, 0]
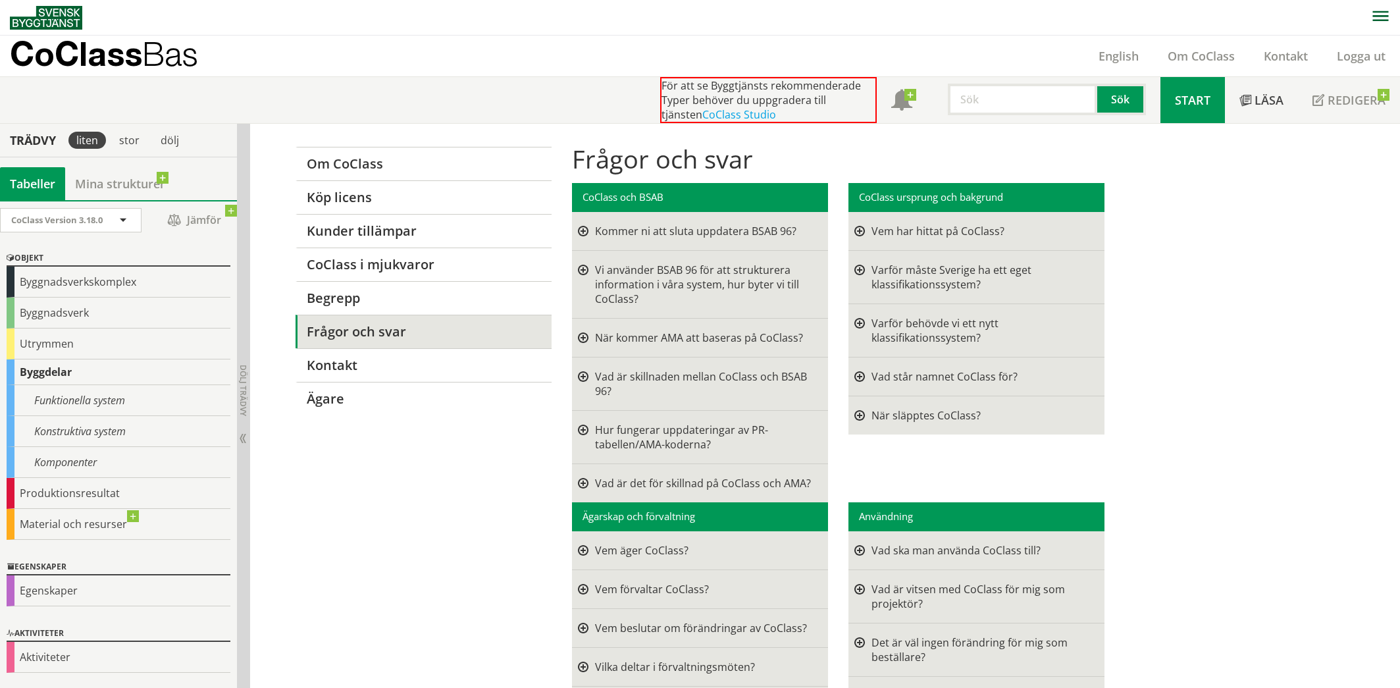
click at [1197, 109] on link "Start" at bounding box center [1192, 100] width 64 height 46
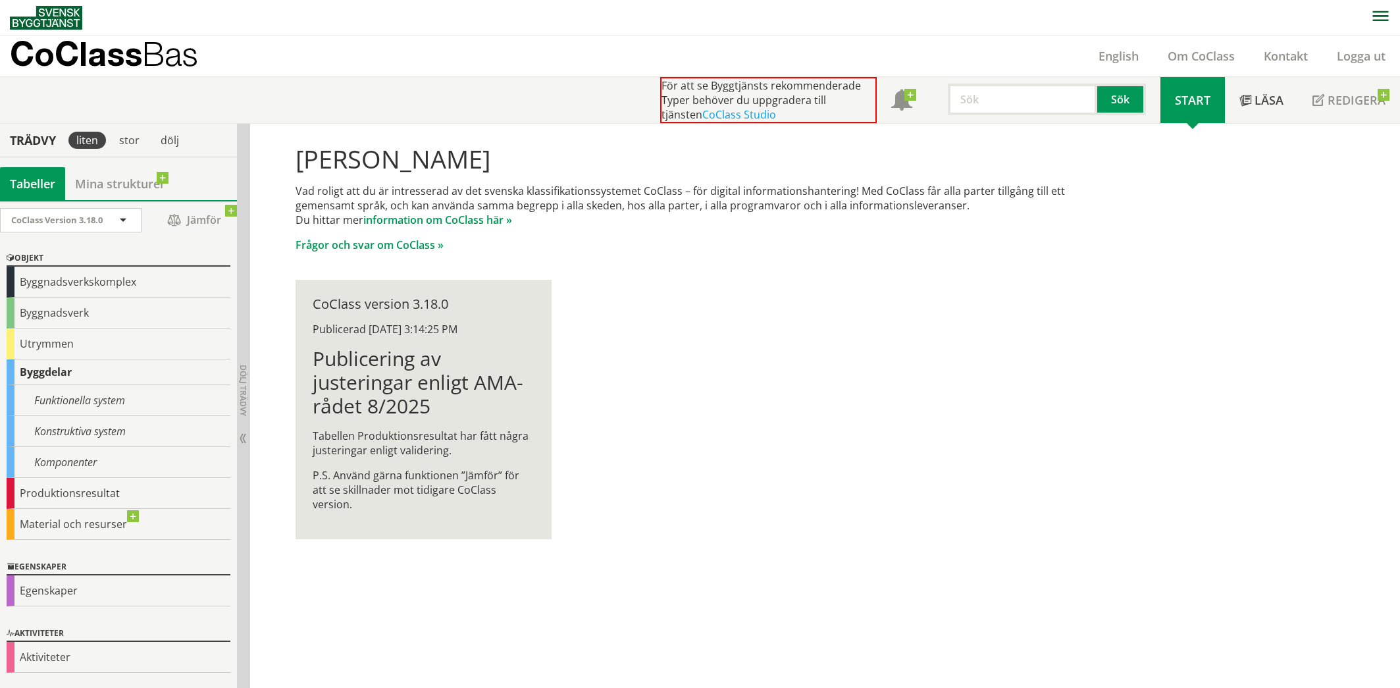
click at [943, 95] on div at bounding box center [1015, 100] width 149 height 32
click at [984, 96] on input "text" at bounding box center [1022, 100] width 149 height 32
click at [972, 130] on div "kylmaskin" at bounding box center [1020, 127] width 138 height 20
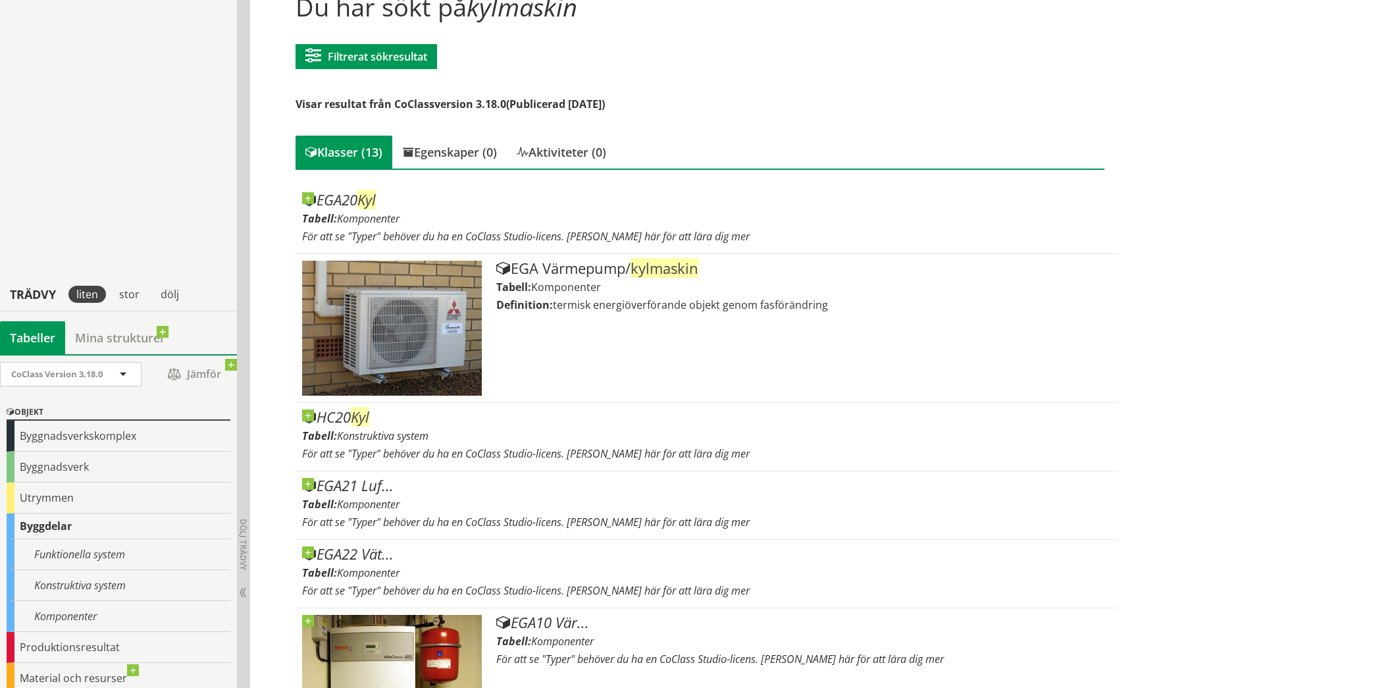
scroll to position [35, 0]
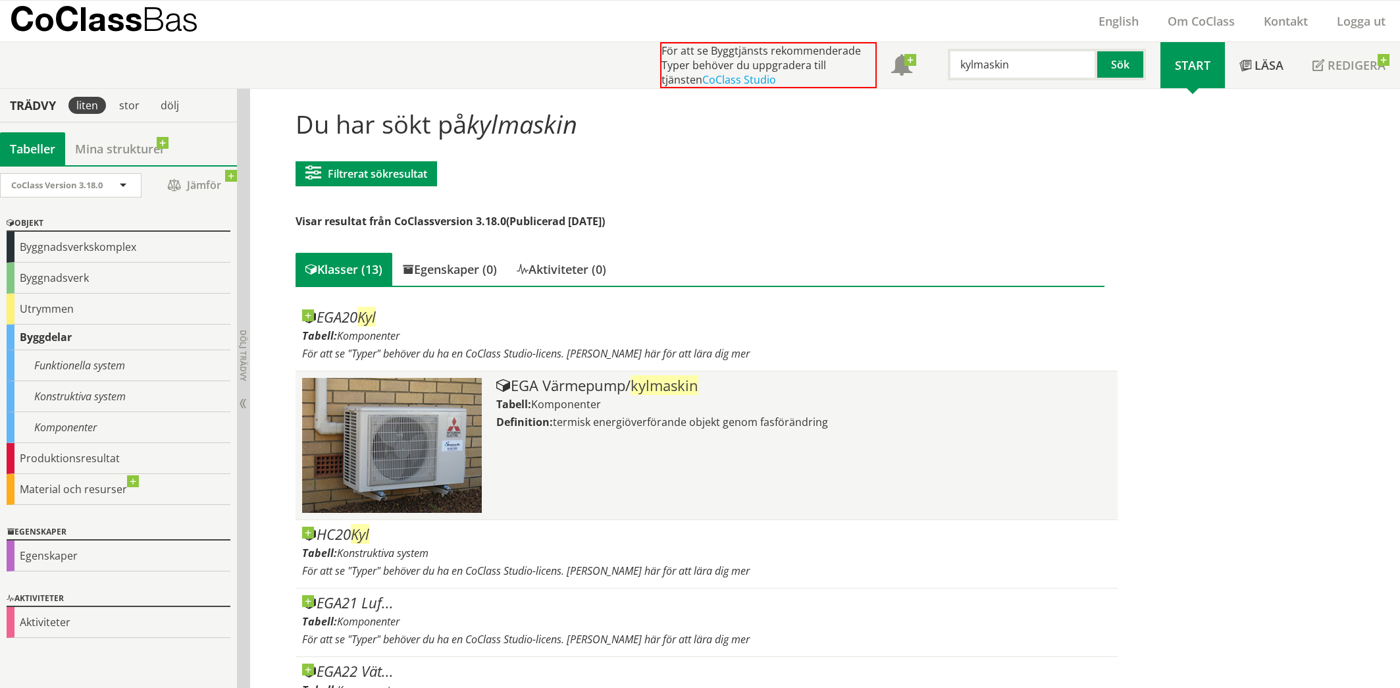
type input "kylmaskin"
click at [603, 386] on div "EGA Värmepump/ kylmaskin" at bounding box center [803, 386] width 615 height 16
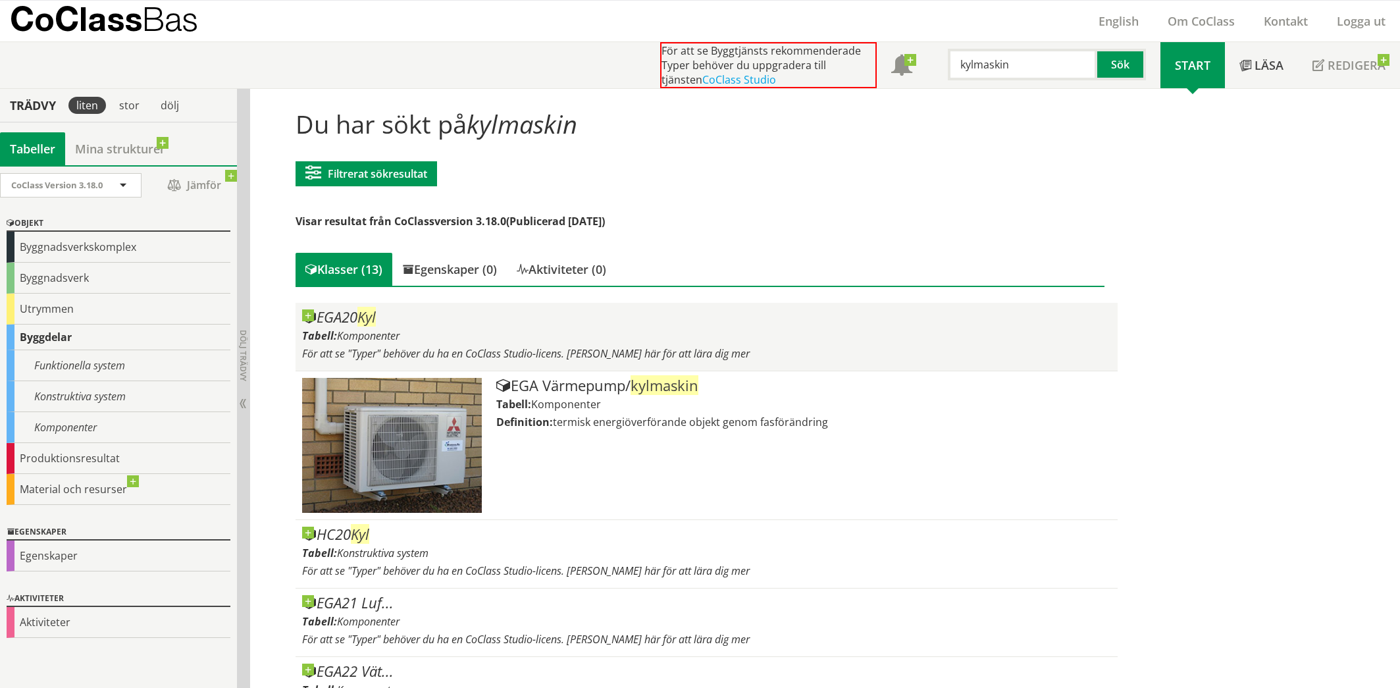
click at [358, 316] on div "EGA20 Kyl" at bounding box center [706, 317] width 809 height 16
click at [302, 309] on div at bounding box center [302, 309] width 0 height 0
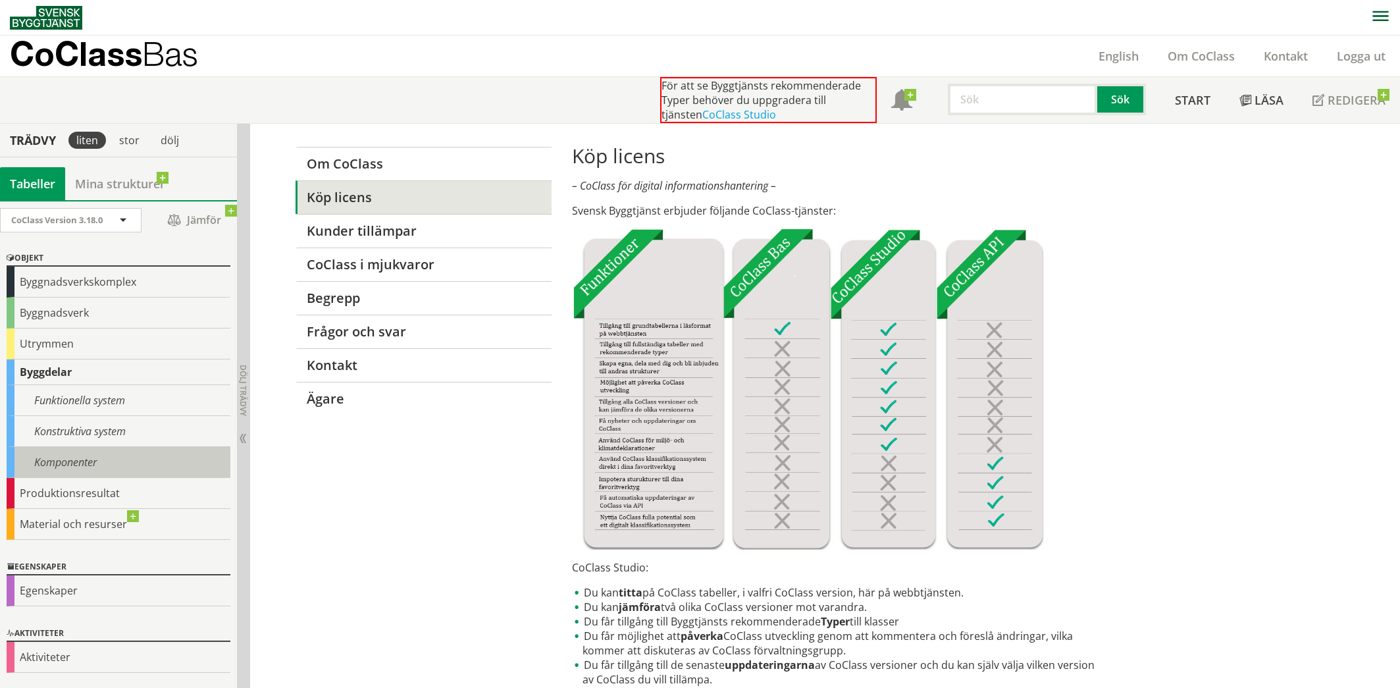
click at [46, 461] on div "Komponenter" at bounding box center [119, 462] width 224 height 31
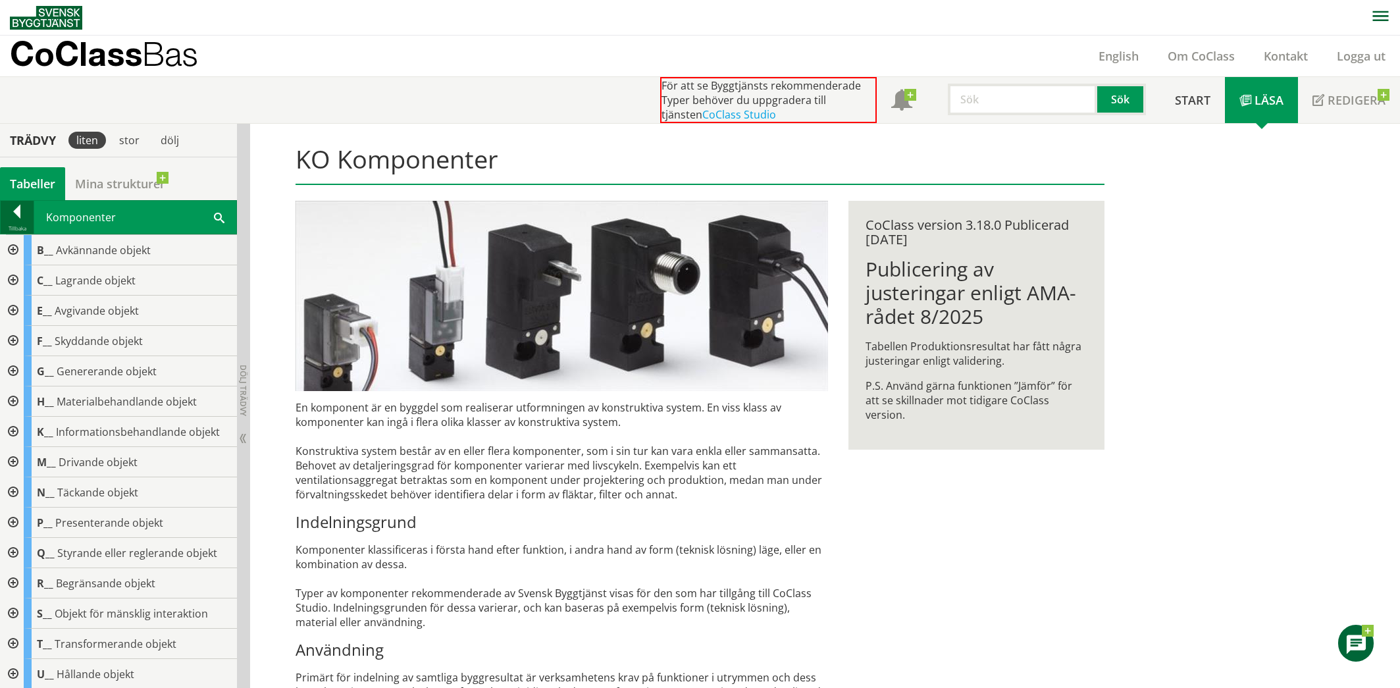
click at [18, 213] on div at bounding box center [17, 214] width 33 height 18
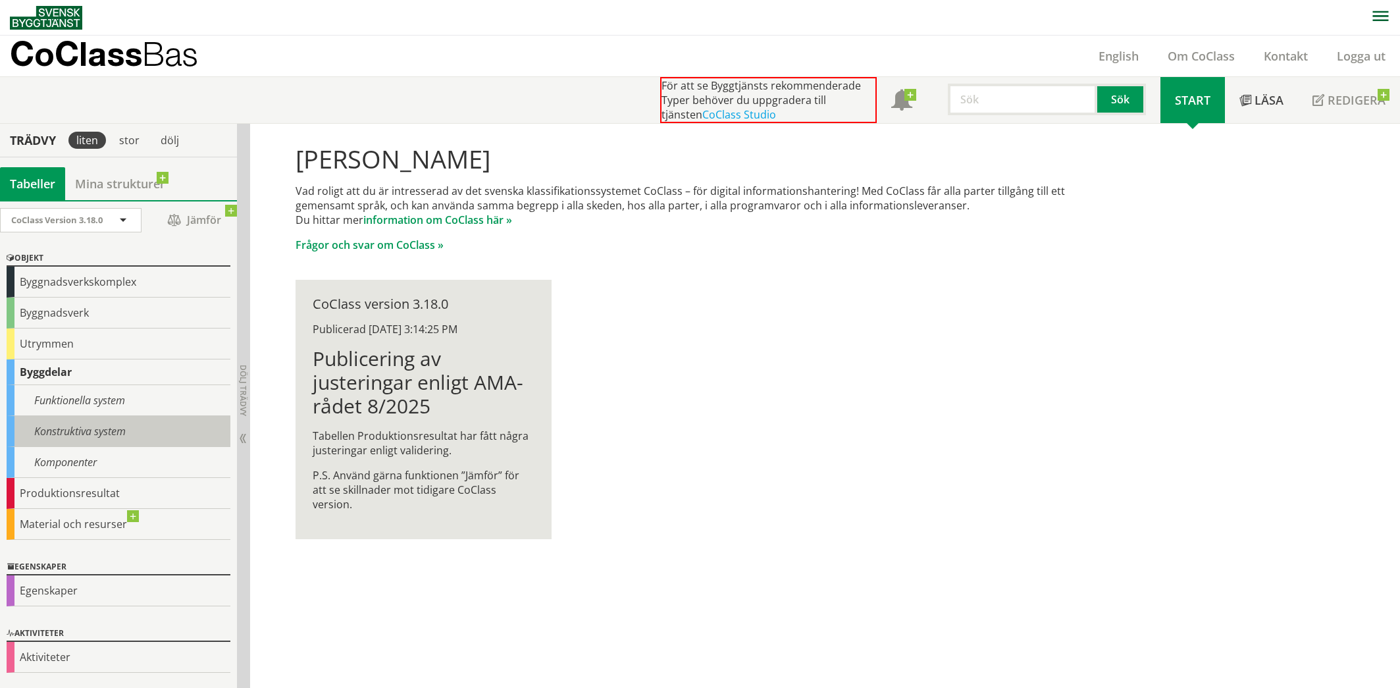
click at [72, 428] on div "Konstruktiva system" at bounding box center [119, 431] width 224 height 31
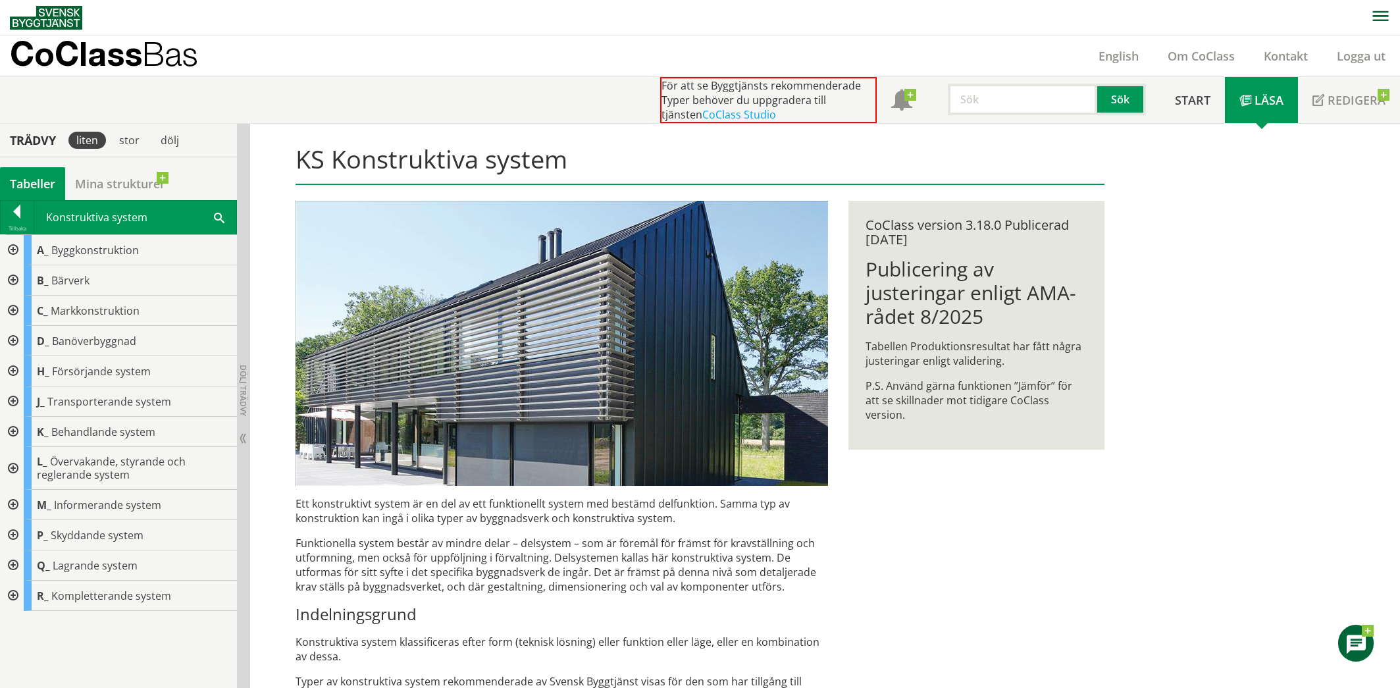
click at [15, 371] on div at bounding box center [12, 371] width 24 height 30
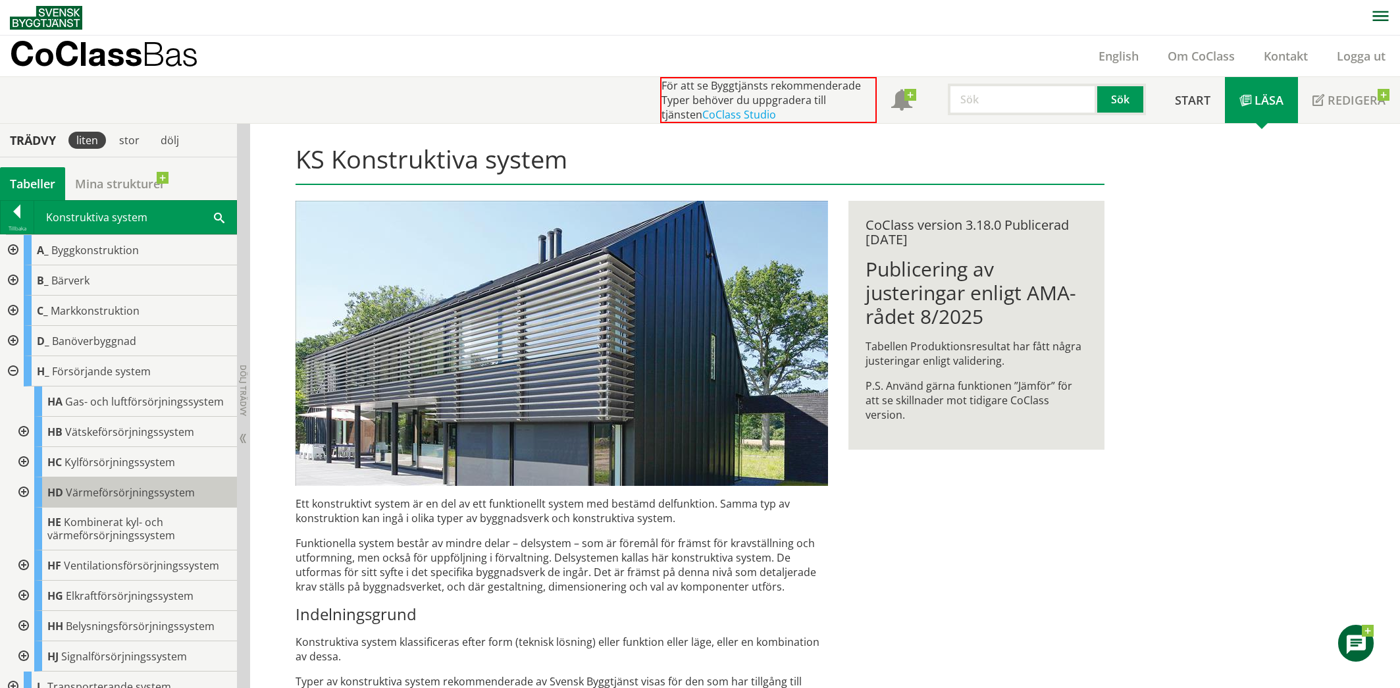
scroll to position [66, 0]
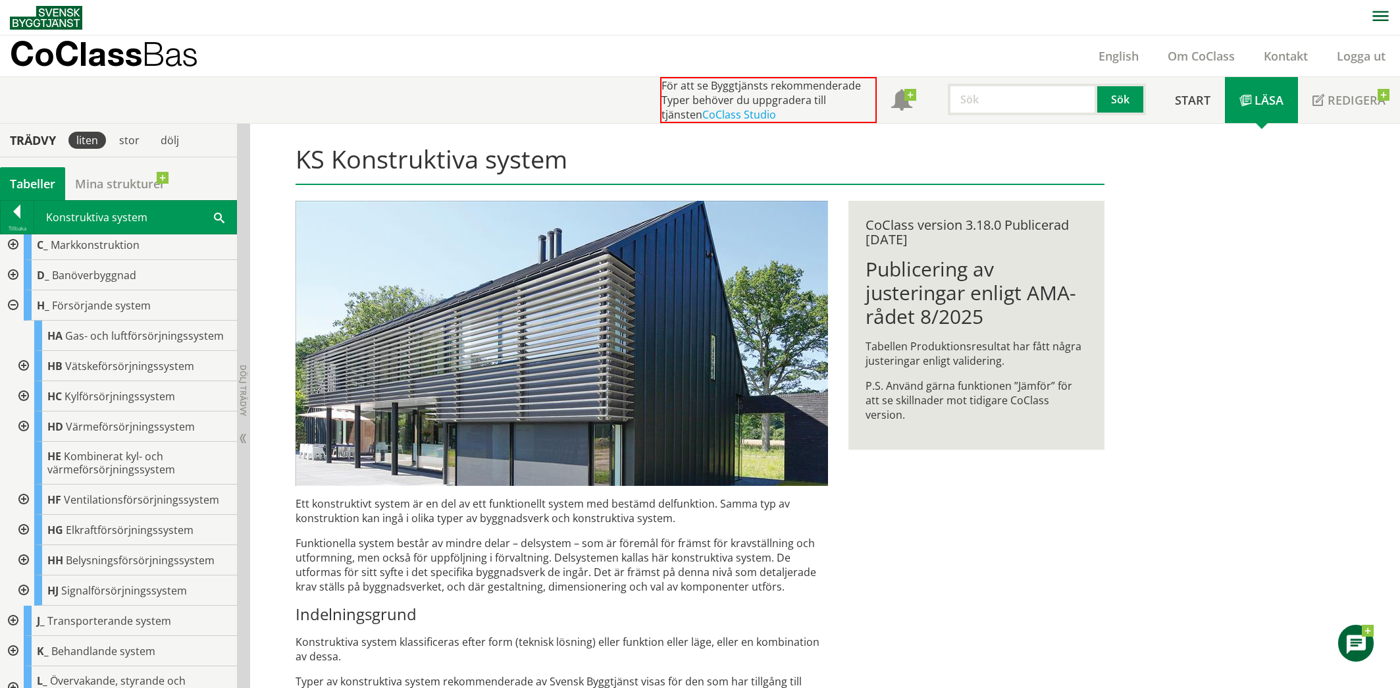
click at [26, 397] on div at bounding box center [23, 396] width 24 height 30
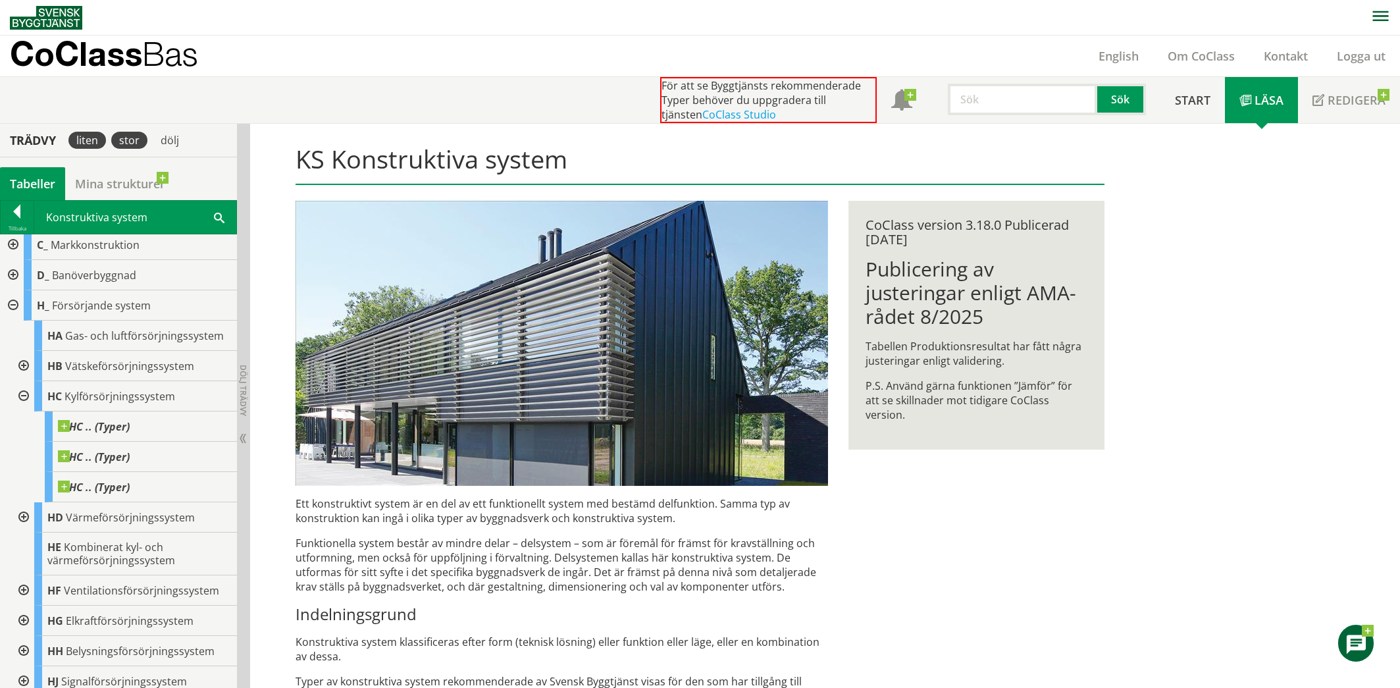
click at [122, 138] on div "stor" at bounding box center [129, 140] width 36 height 17
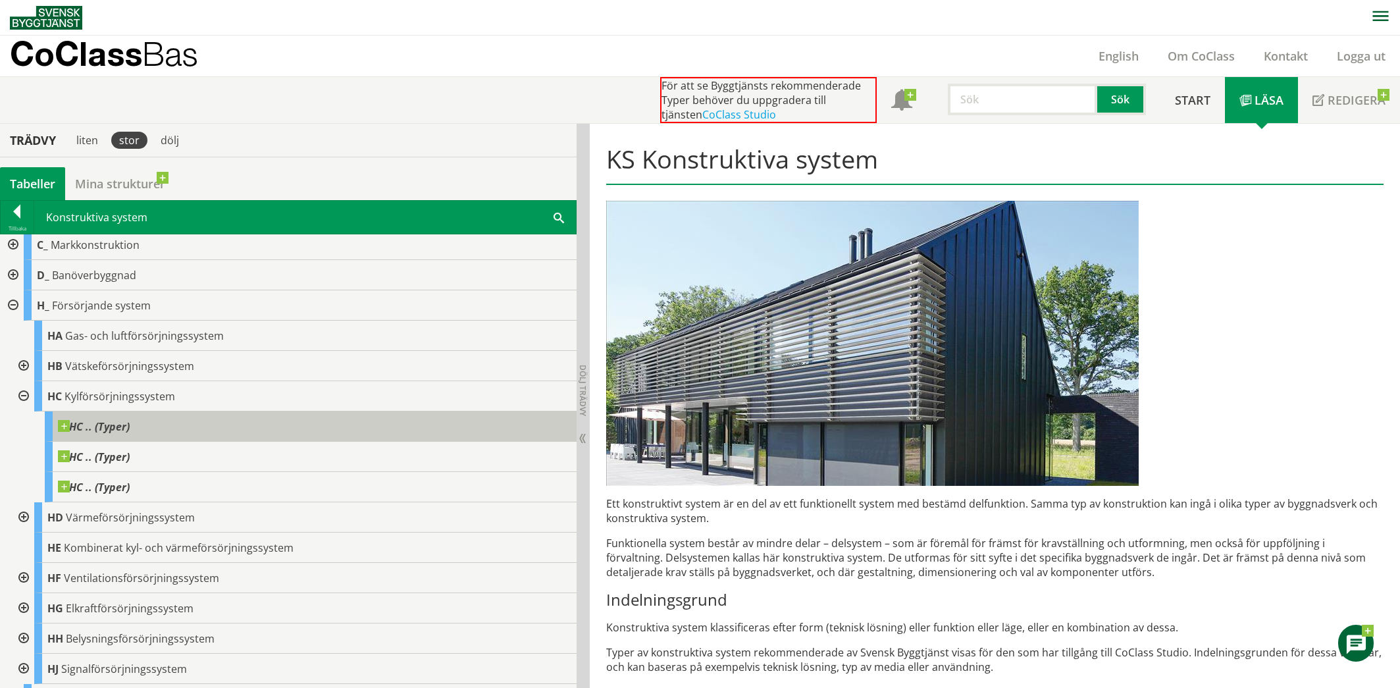
click at [130, 420] on span at bounding box center [130, 420] width 0 height 0
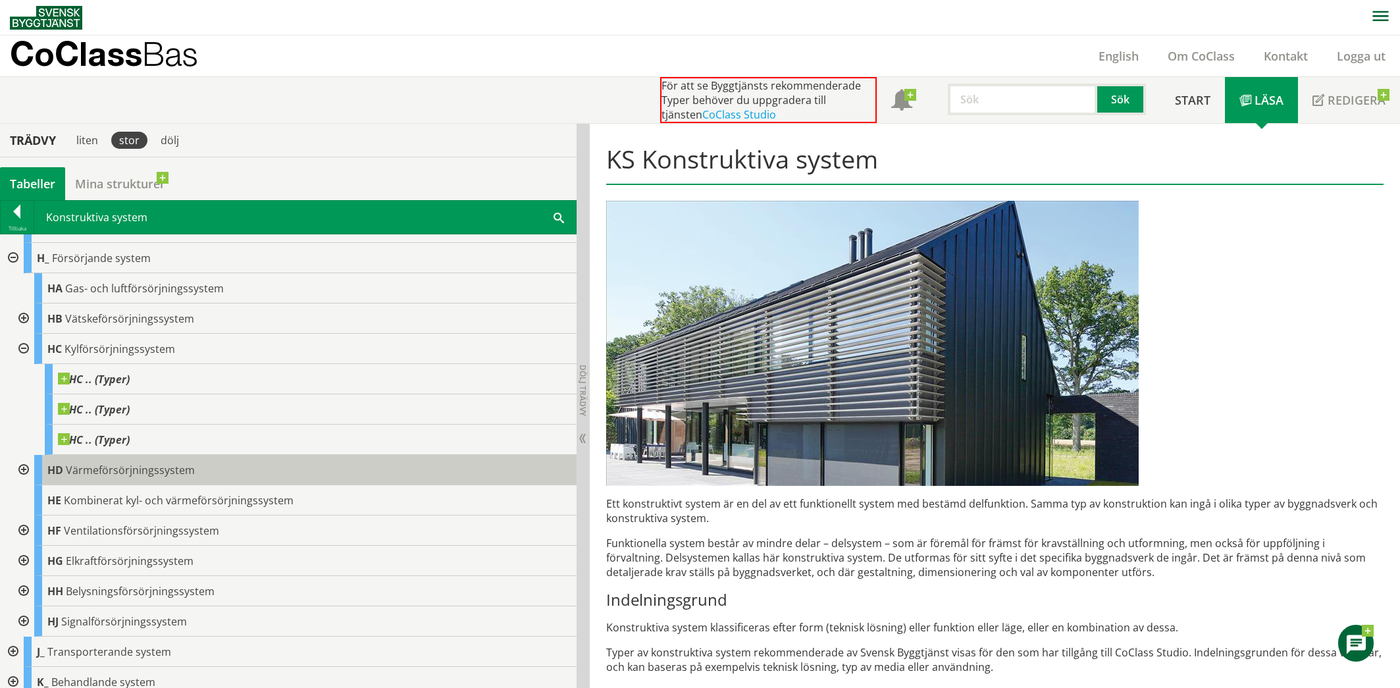
scroll to position [132, 0]
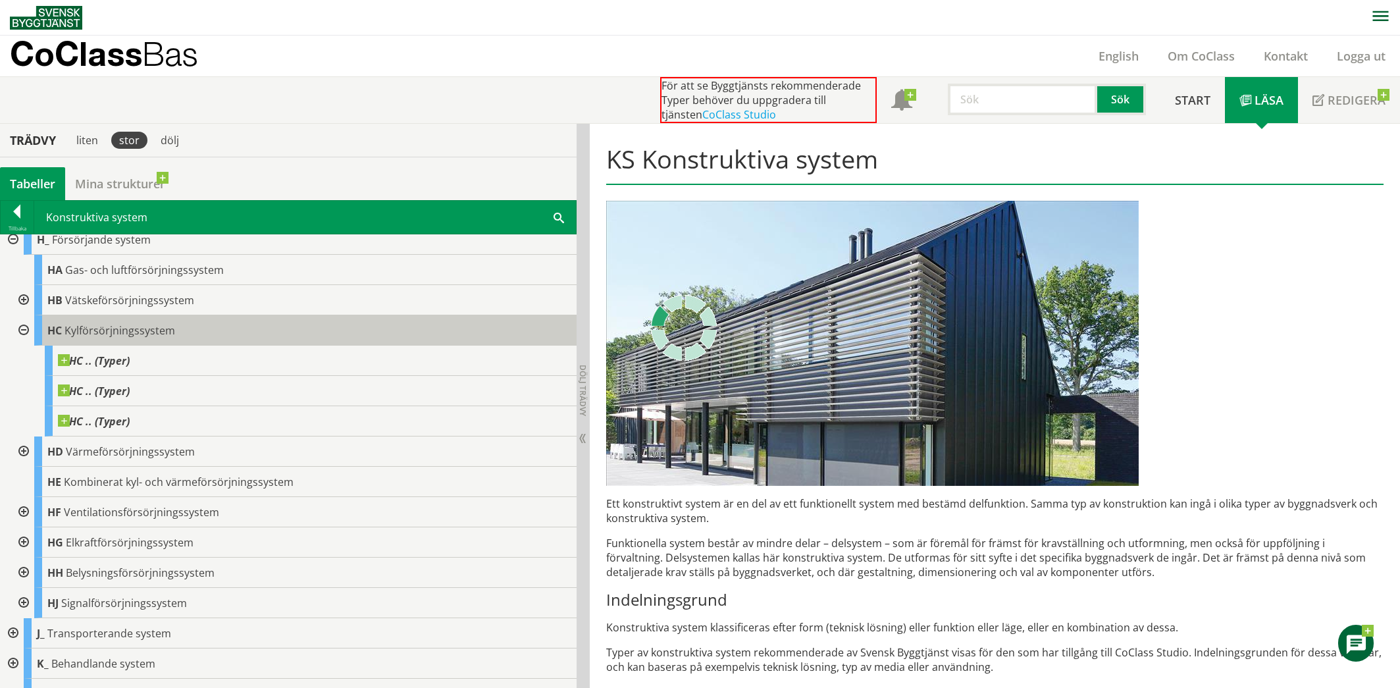
click at [113, 342] on div "HC Kylförsörjningssystem" at bounding box center [305, 330] width 542 height 30
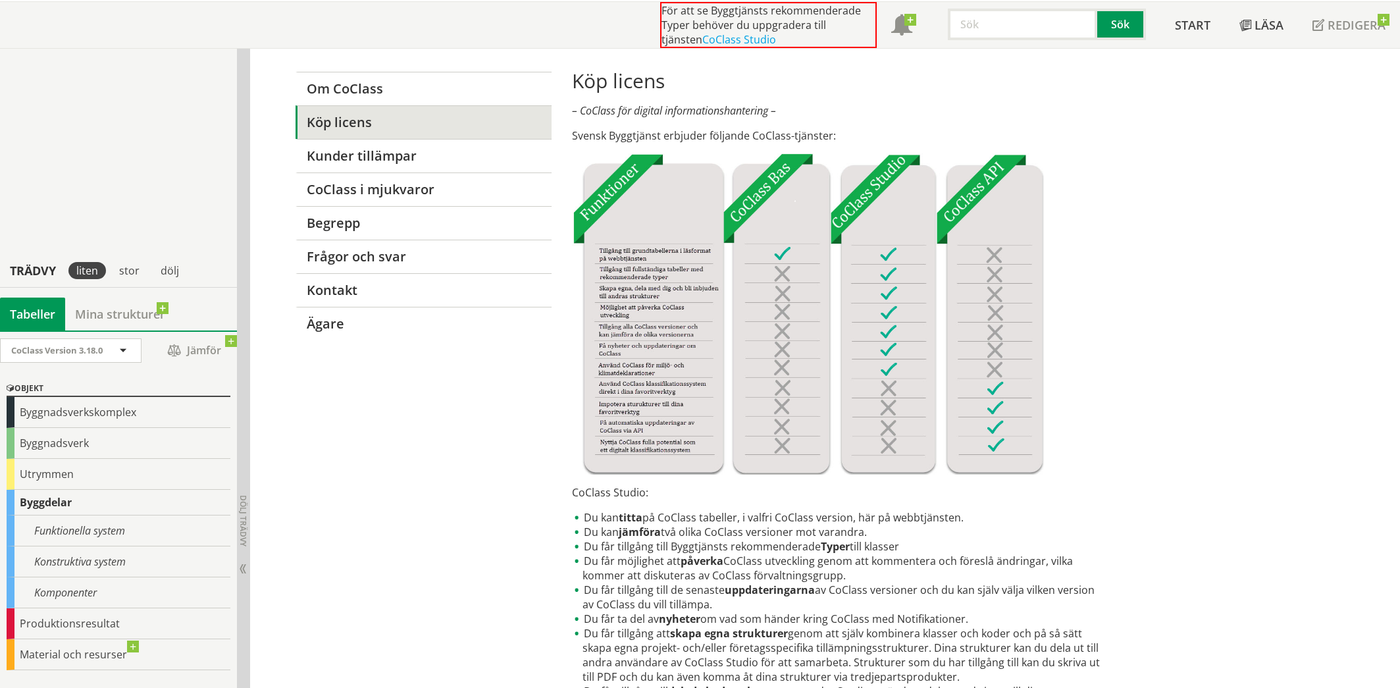
scroll to position [329, 0]
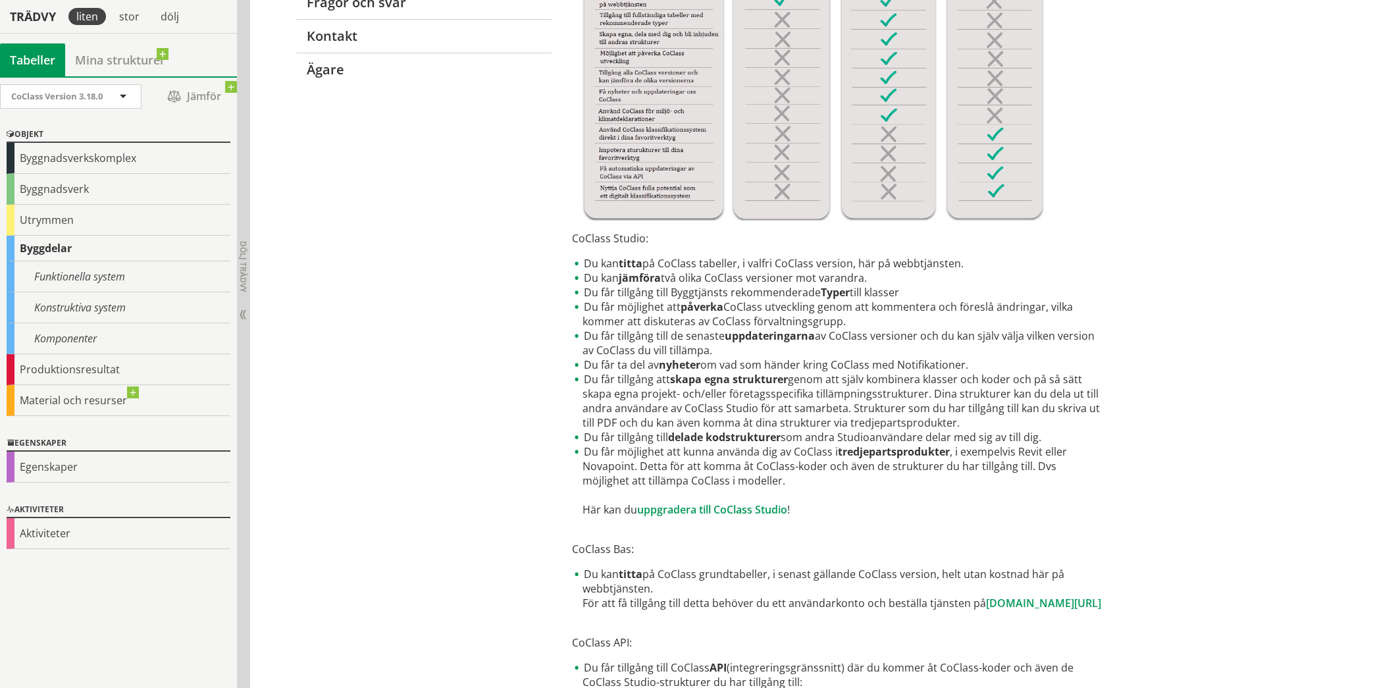
click at [709, 517] on div "Köp licens – CoClass för digital informationshantering – Svensk Byggtjänst erbj…" at bounding box center [838, 347] width 532 height 1065
click at [710, 511] on link "uppgradera till CoClass Studio" at bounding box center [712, 509] width 150 height 14
